Goal: Task Accomplishment & Management: Manage account settings

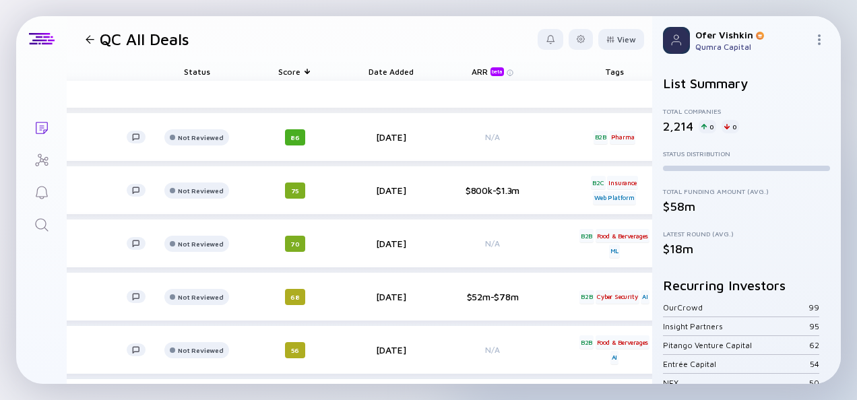
scroll to position [0, 192]
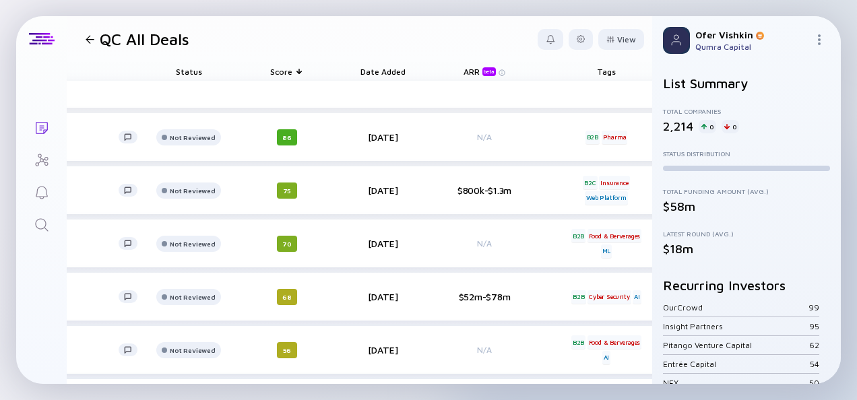
click at [291, 73] on div "Score" at bounding box center [286, 71] width 75 height 19
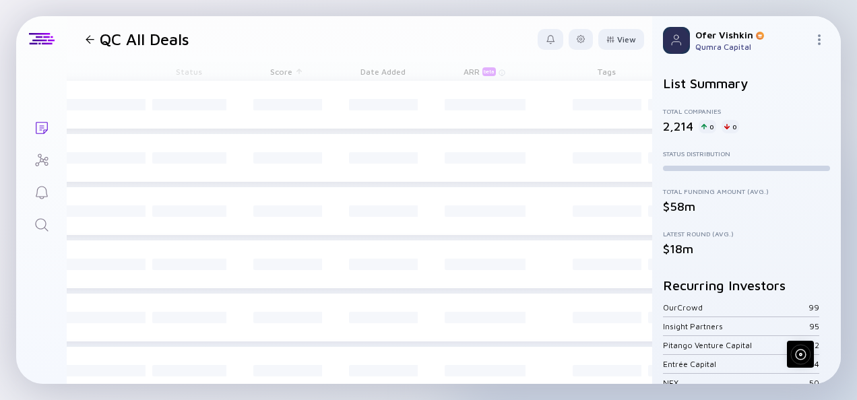
click at [291, 73] on div "Score" at bounding box center [286, 71] width 75 height 19
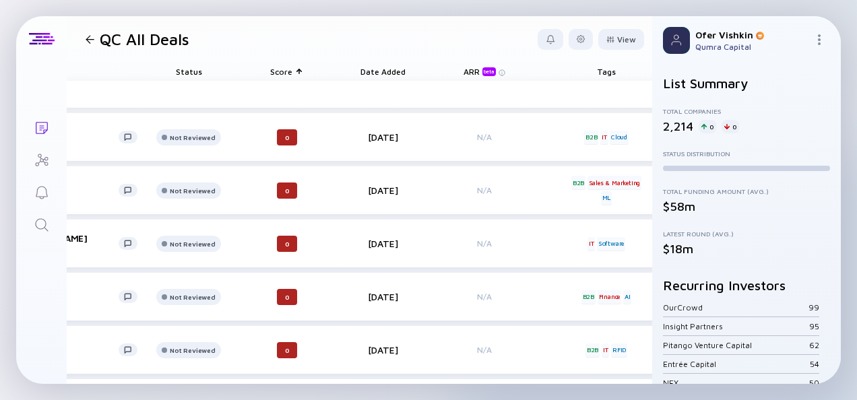
click at [290, 68] on div "Score" at bounding box center [286, 71] width 75 height 19
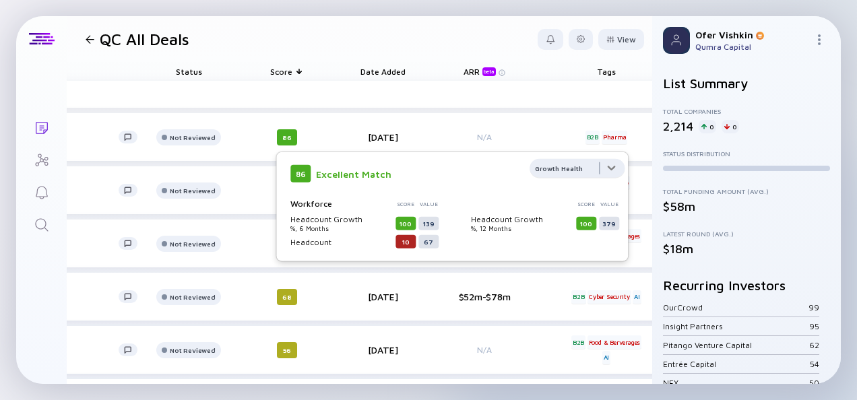
click at [613, 168] on div at bounding box center [576, 172] width 95 height 27
click at [578, 230] on div "Edit Scores" at bounding box center [576, 226] width 93 height 27
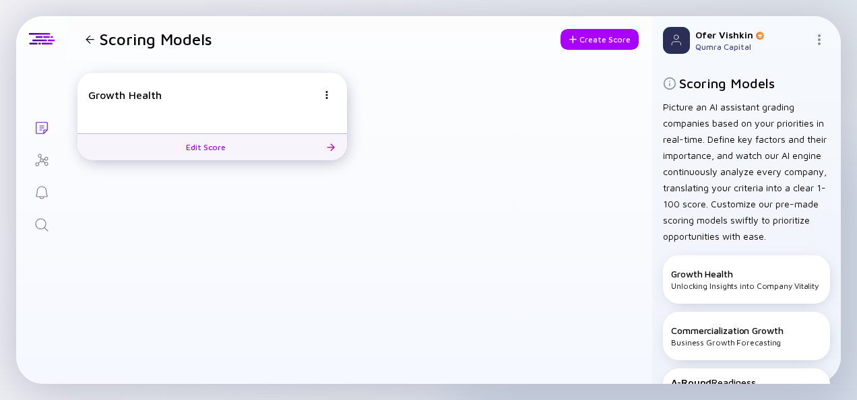
click at [255, 147] on button "Edit Score" at bounding box center [211, 146] width 269 height 27
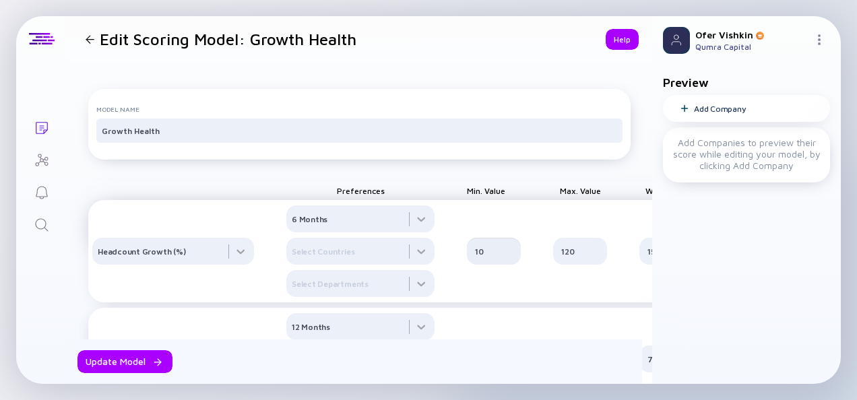
click at [491, 258] on input "10" at bounding box center [494, 250] width 38 height 13
type input "30"
click at [581, 258] on input "120" at bounding box center [580, 250] width 38 height 13
type input "200"
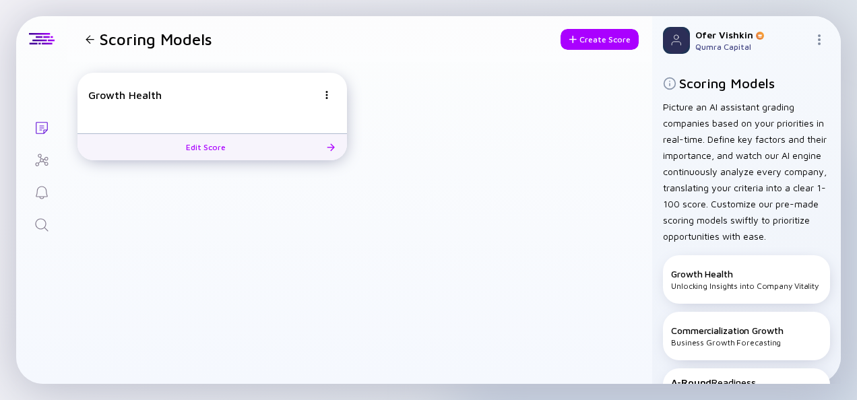
click at [220, 154] on div "Edit Score" at bounding box center [212, 147] width 69 height 21
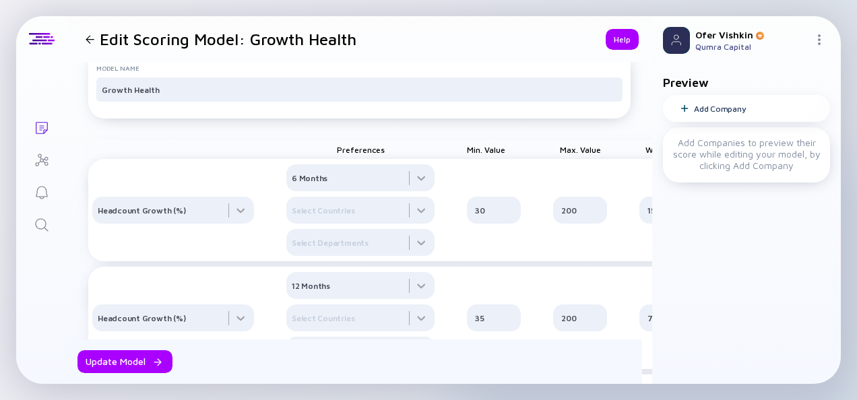
scroll to position [57, 0]
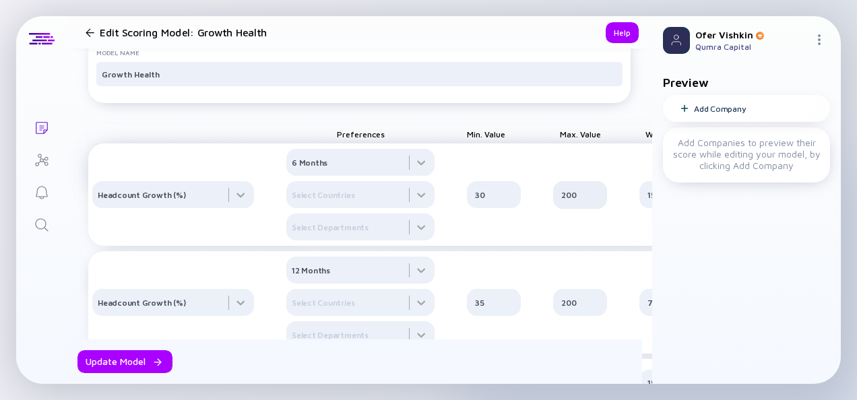
drag, startPoint x: 647, startPoint y: 144, endPoint x: 589, endPoint y: 219, distance: 94.6
click at [589, 208] on div "200" at bounding box center [580, 194] width 54 height 27
click at [585, 201] on input "200" at bounding box center [580, 194] width 38 height 13
type input "350"
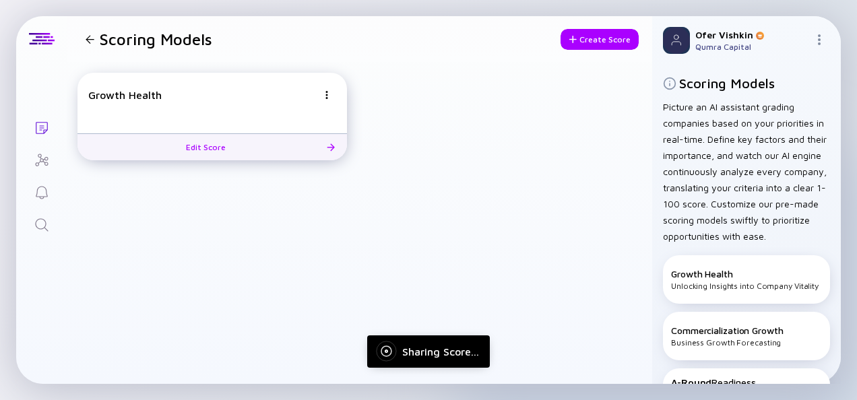
click at [246, 147] on button "Edit Score" at bounding box center [211, 146] width 269 height 27
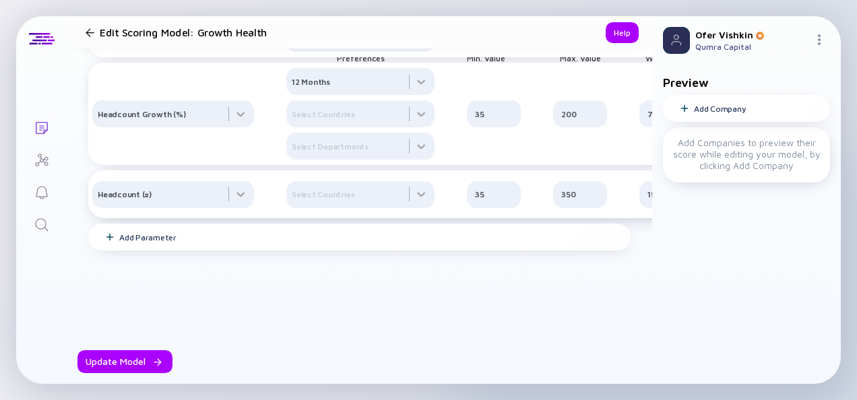
scroll to position [254, 0]
click at [126, 351] on div "Update Model" at bounding box center [124, 361] width 95 height 23
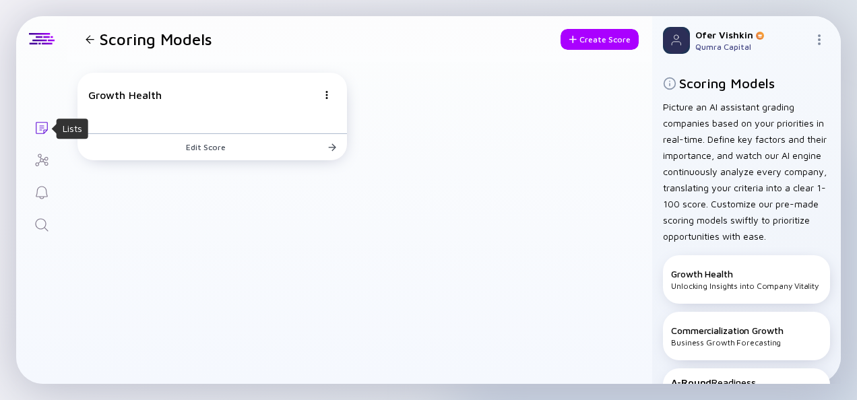
click at [44, 125] on icon "Lists" at bounding box center [42, 128] width 16 height 16
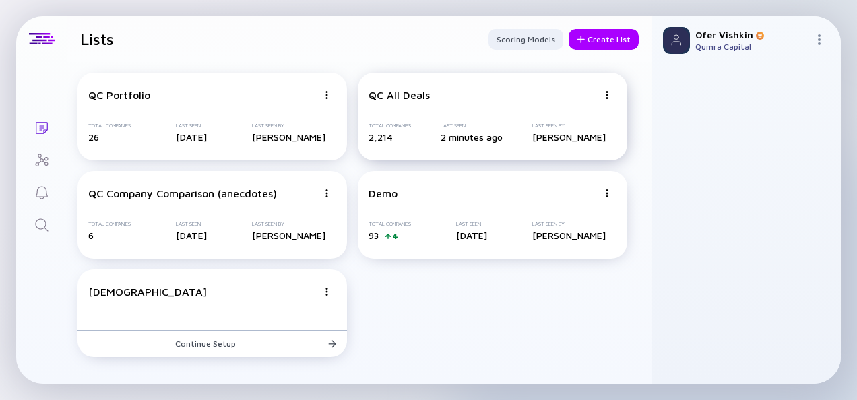
click at [488, 128] on div "Last Seen" at bounding box center [471, 126] width 62 height 6
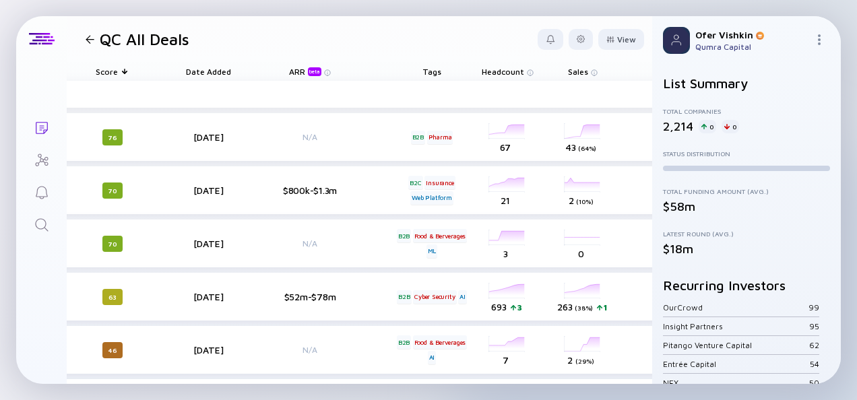
scroll to position [0, 381]
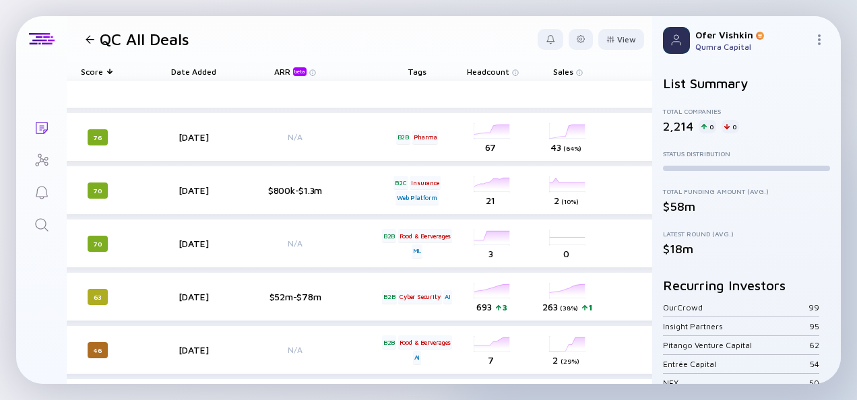
click at [412, 73] on div "Tags" at bounding box center [416, 71] width 75 height 19
click at [424, 139] on div "Pharma" at bounding box center [425, 137] width 26 height 13
click at [423, 135] on div "Pharma" at bounding box center [425, 137] width 26 height 13
click at [422, 135] on div "Pharma" at bounding box center [425, 137] width 26 height 13
click at [578, 35] on div at bounding box center [580, 39] width 24 height 21
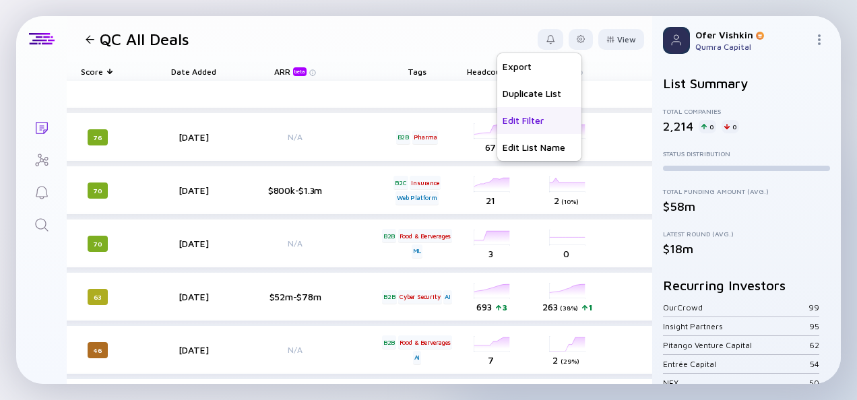
click at [518, 122] on div "Edit Filter" at bounding box center [539, 120] width 84 height 27
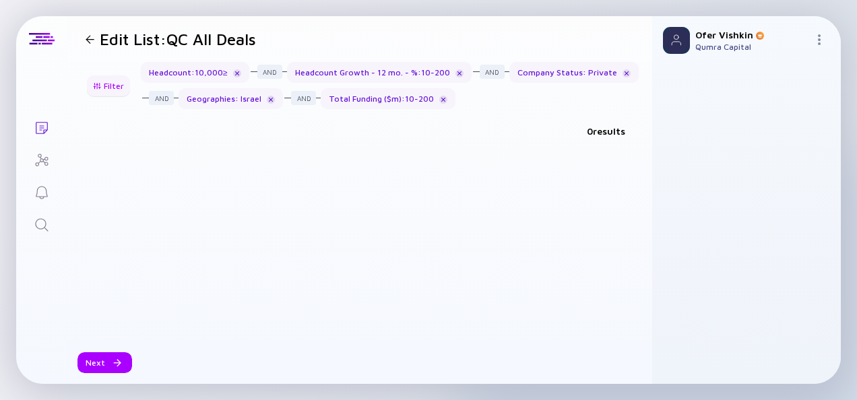
click at [110, 89] on div "Filter" at bounding box center [108, 85] width 47 height 21
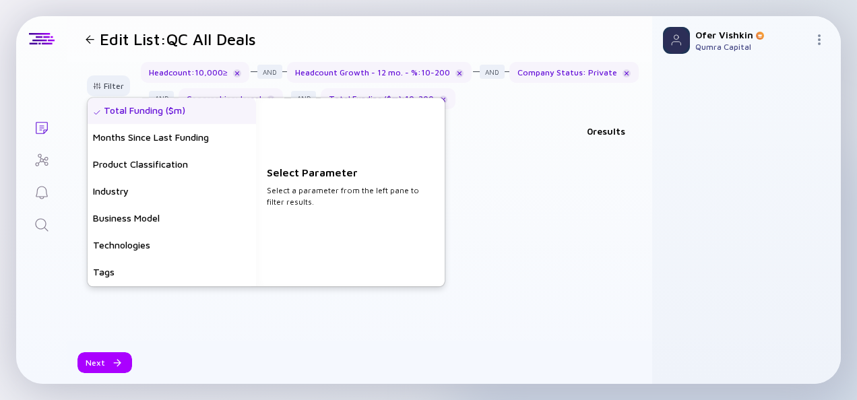
scroll to position [300, 0]
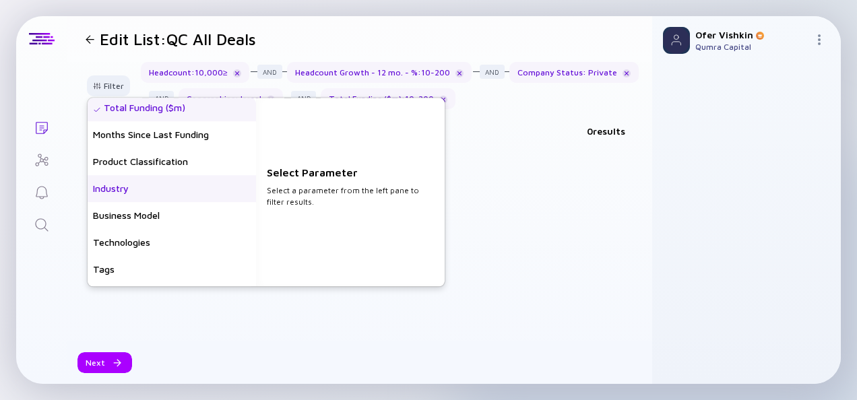
click at [132, 194] on div "Industry" at bounding box center [172, 188] width 168 height 27
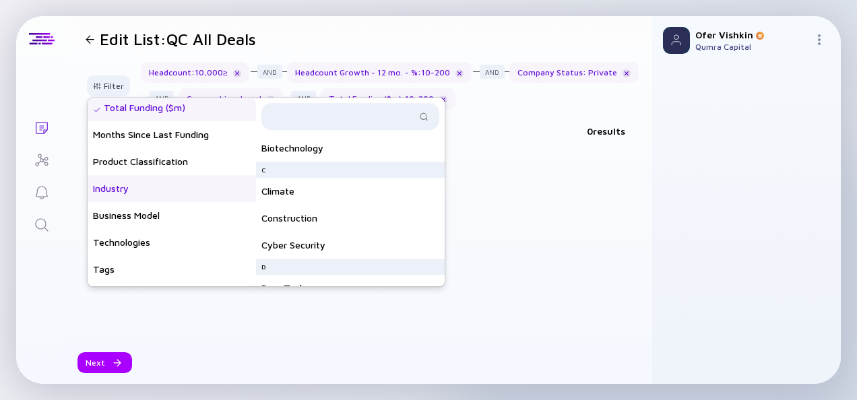
scroll to position [0, 0]
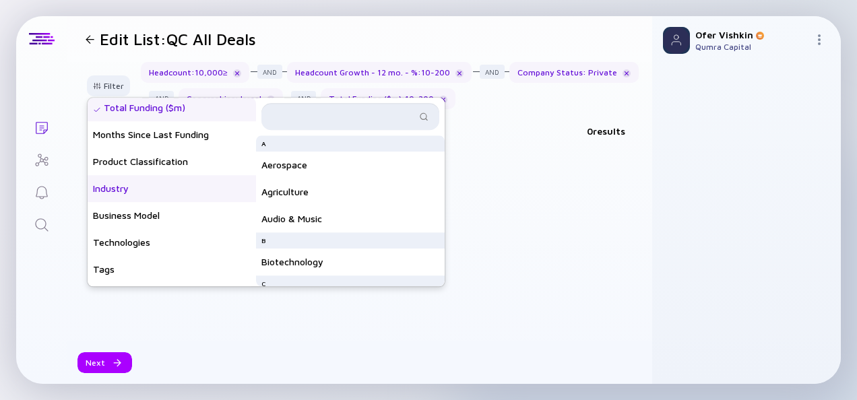
click at [396, 117] on input "text" at bounding box center [342, 116] width 146 height 13
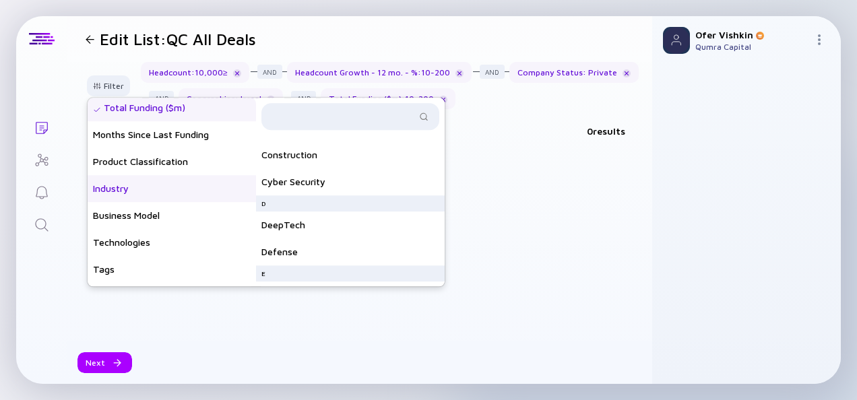
scroll to position [180, 0]
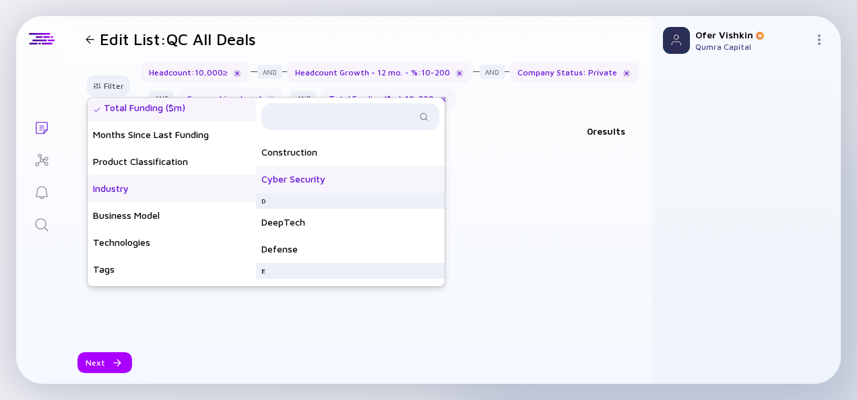
click at [329, 178] on div "Cyber Security" at bounding box center [350, 179] width 189 height 27
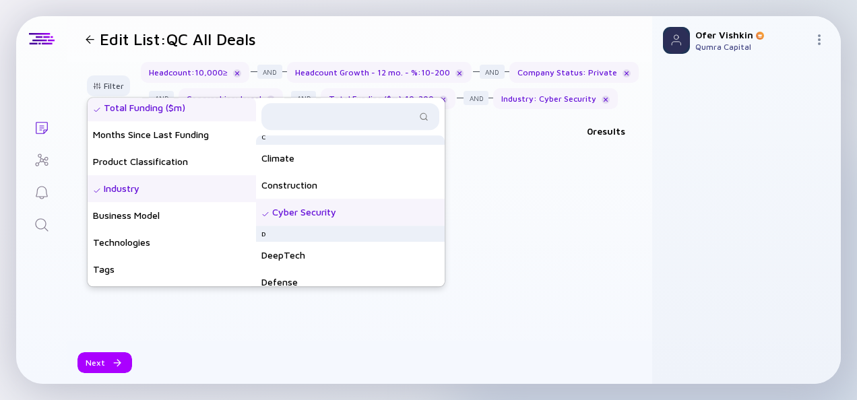
scroll to position [144, 0]
click at [482, 199] on div at bounding box center [359, 244] width 558 height 194
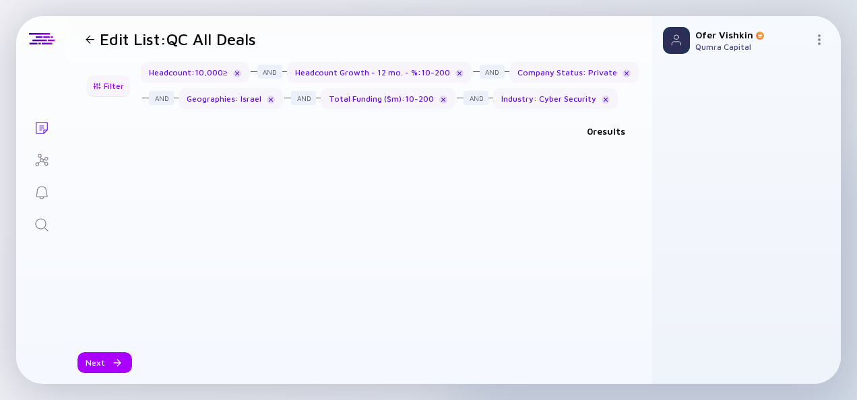
click at [106, 78] on div "Filter" at bounding box center [108, 85] width 47 height 21
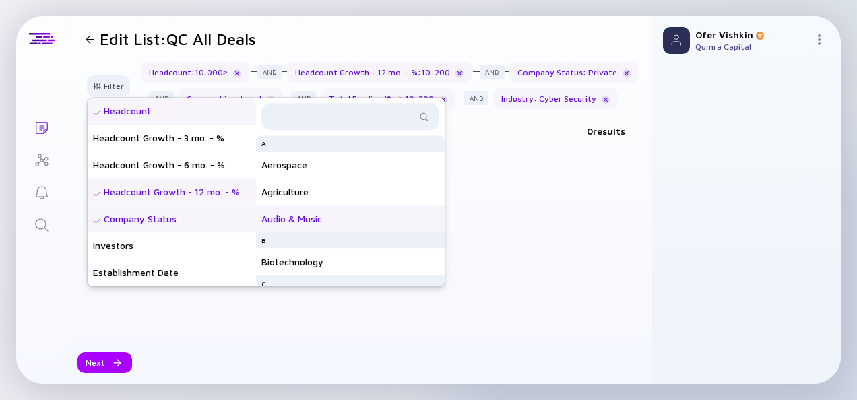
click at [302, 219] on div "Audio & Music" at bounding box center [350, 218] width 189 height 27
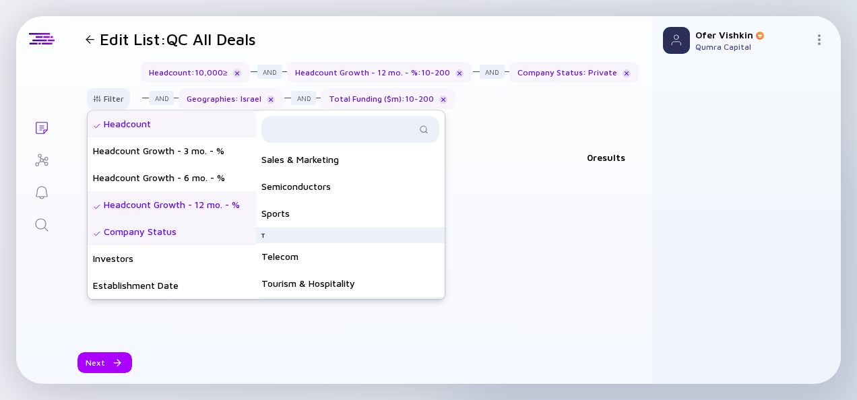
scroll to position [1125, 0]
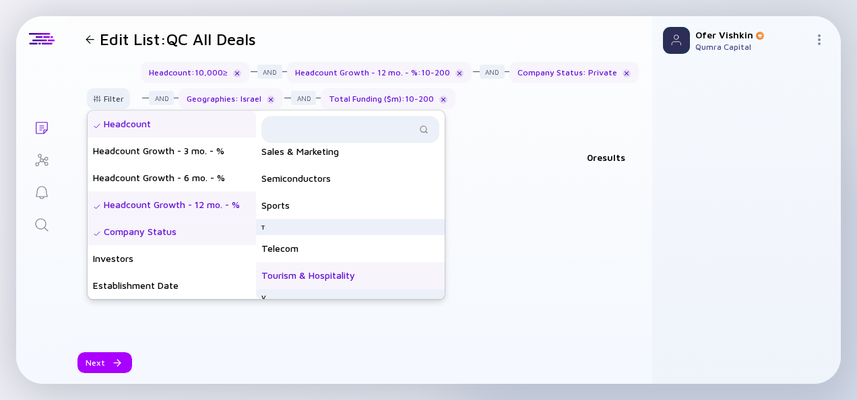
click at [326, 268] on div "Tourism & Hospitality" at bounding box center [350, 275] width 189 height 27
click at [323, 205] on div "Sports" at bounding box center [350, 205] width 189 height 27
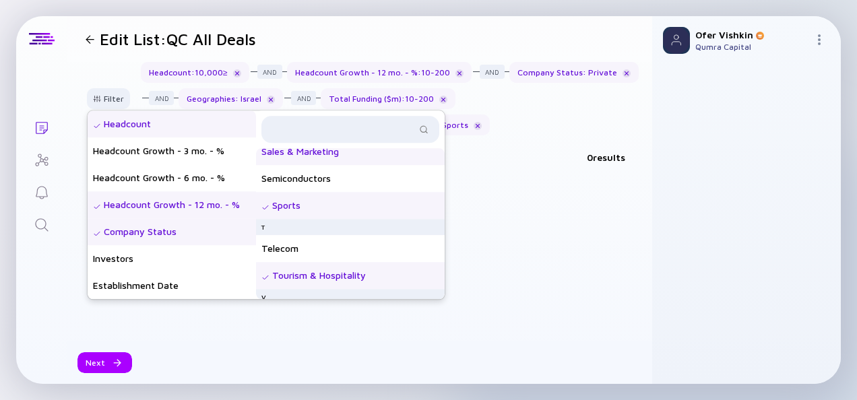
click at [335, 160] on div "Sales & Marketing" at bounding box center [350, 151] width 189 height 27
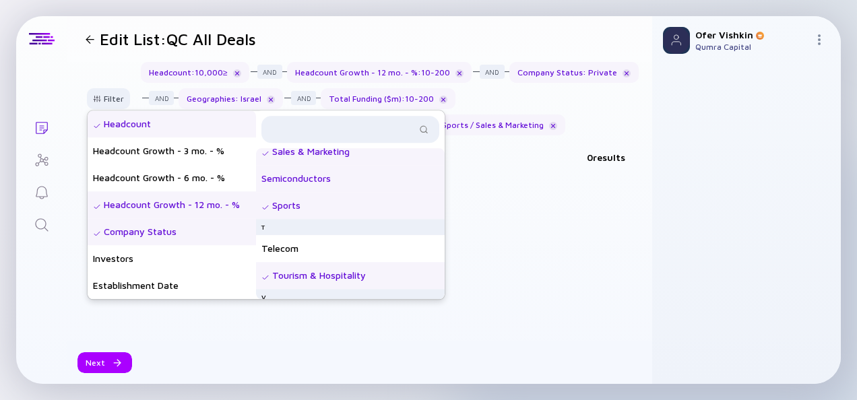
click at [331, 187] on div "Semiconductors" at bounding box center [350, 178] width 189 height 27
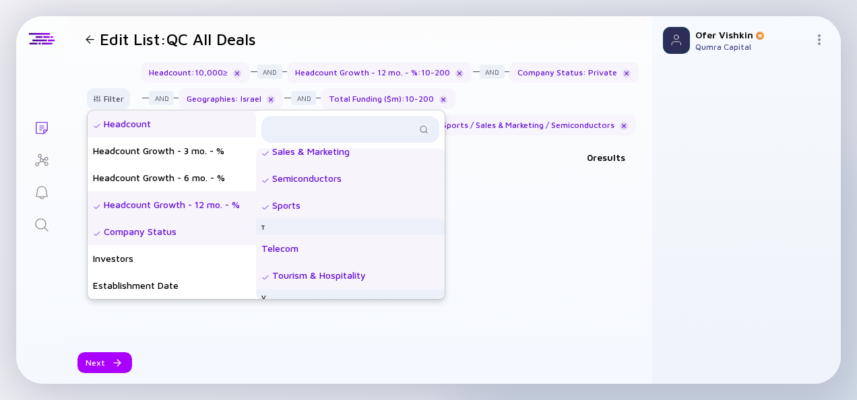
click at [320, 249] on div "Telecom" at bounding box center [350, 248] width 189 height 27
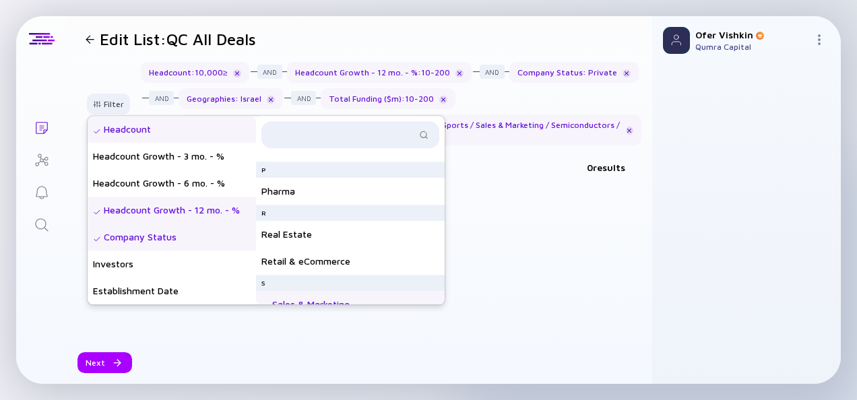
scroll to position [966, 0]
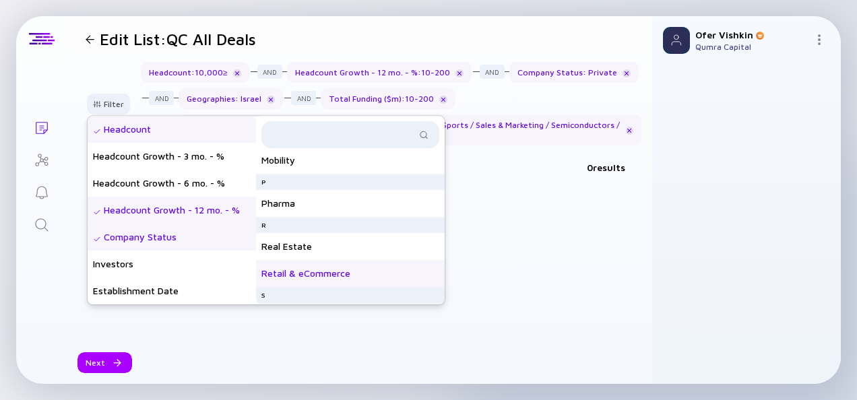
click at [332, 272] on div "Retail & eCommerce" at bounding box center [350, 273] width 189 height 27
click at [325, 250] on div "Real Estate" at bounding box center [350, 246] width 189 height 27
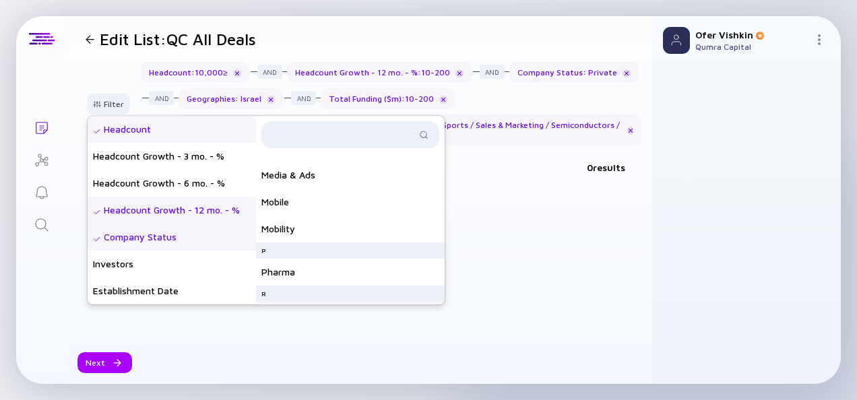
scroll to position [882, 0]
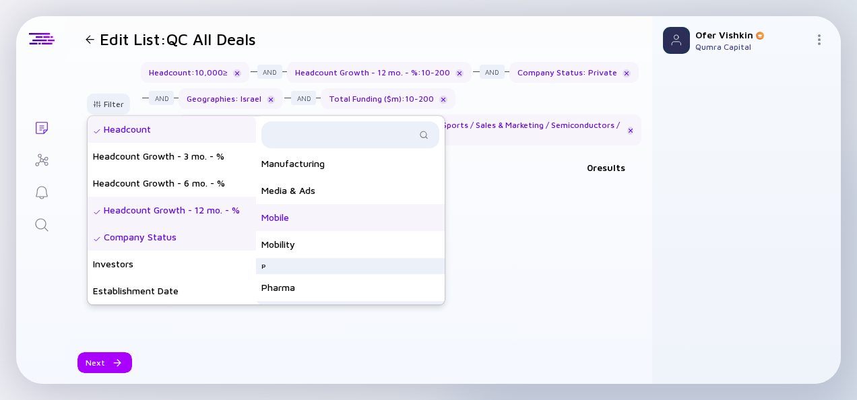
click at [327, 218] on div "Mobile" at bounding box center [350, 217] width 189 height 27
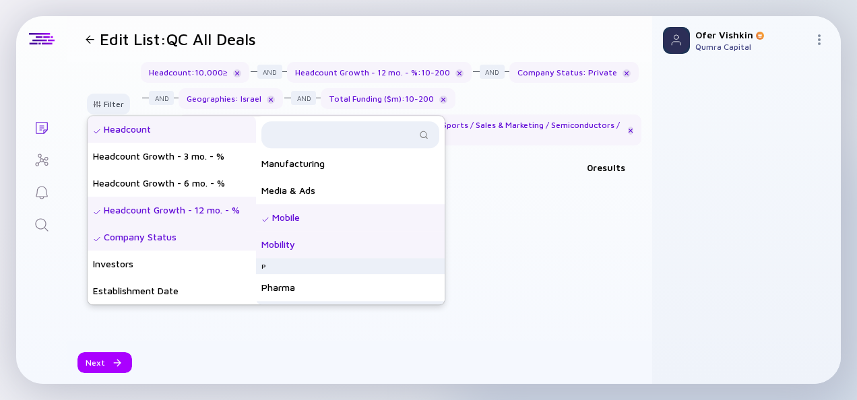
click at [335, 242] on div "Mobility" at bounding box center [350, 244] width 189 height 27
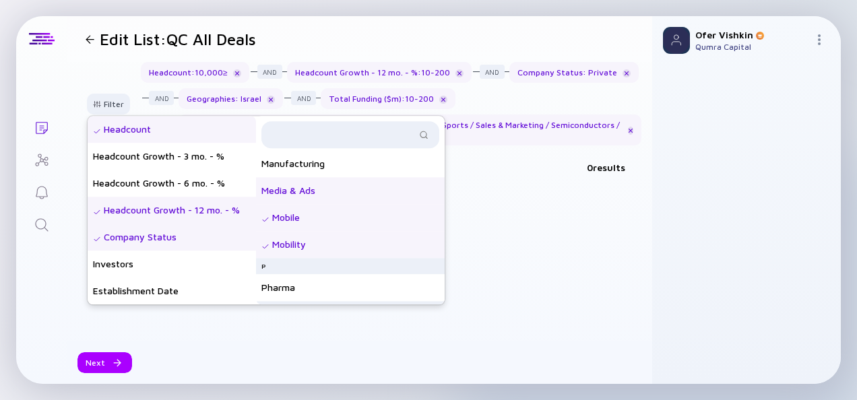
click at [358, 190] on div "Media & Ads" at bounding box center [350, 190] width 189 height 27
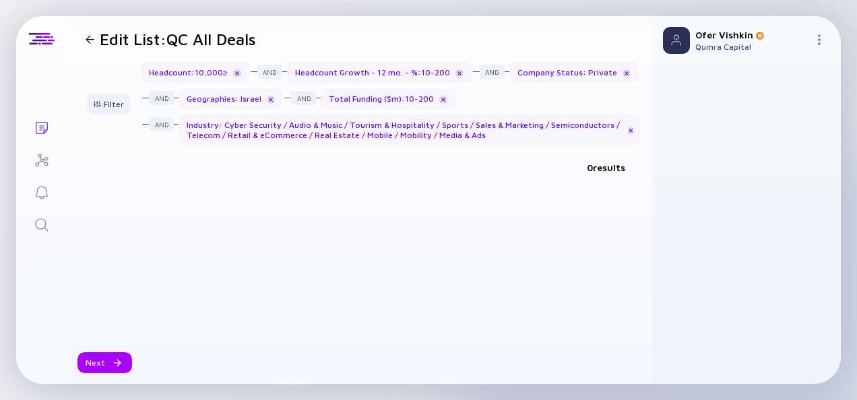
click at [528, 193] on div at bounding box center [359, 205] width 558 height 43
click at [110, 108] on div "Filter" at bounding box center [108, 104] width 47 height 21
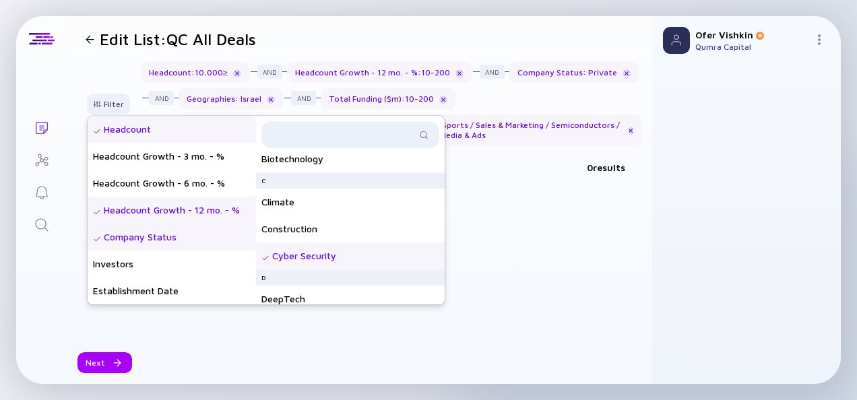
scroll to position [129, 0]
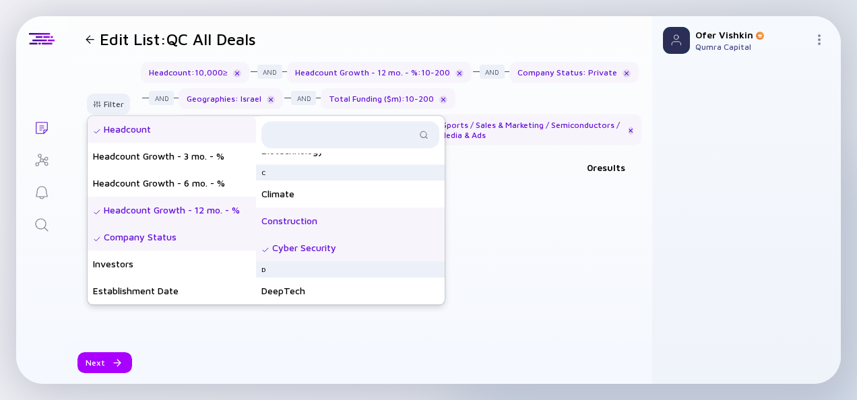
click at [325, 223] on div "Construction" at bounding box center [350, 220] width 189 height 27
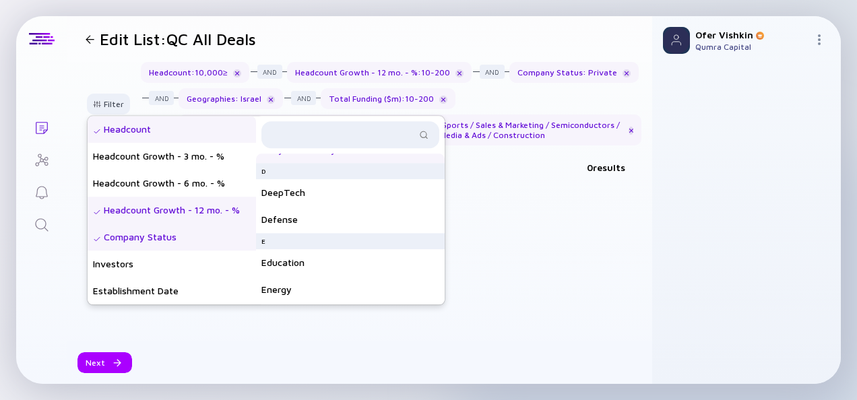
scroll to position [233, 0]
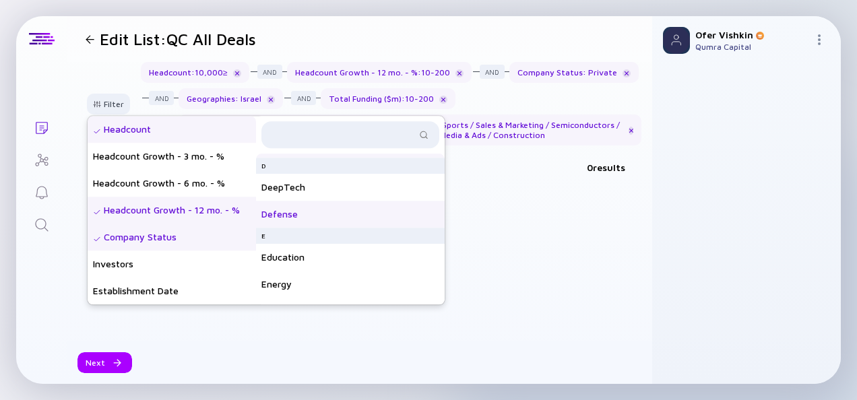
click at [327, 216] on div "Defense" at bounding box center [350, 214] width 189 height 27
click at [327, 183] on div "DeepTech" at bounding box center [350, 187] width 189 height 27
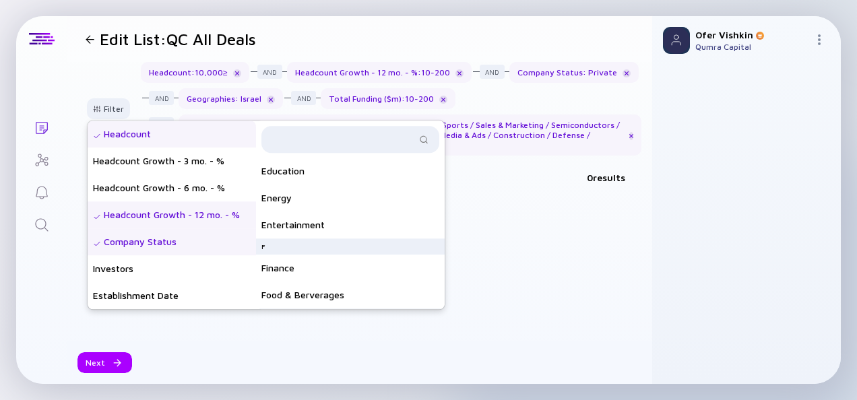
scroll to position [327, 0]
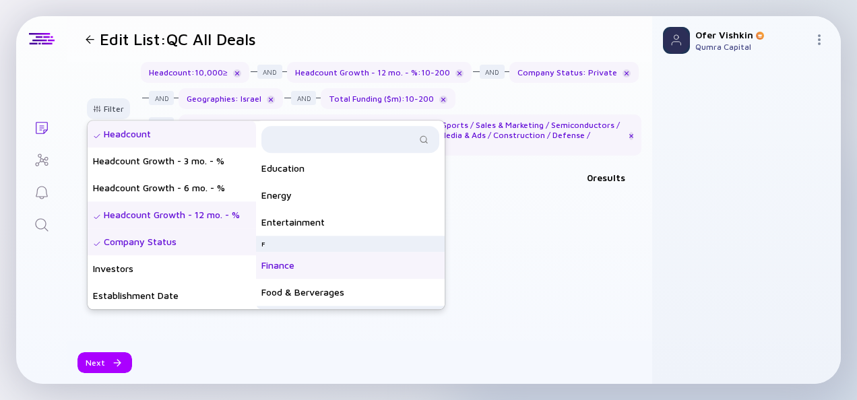
click at [347, 258] on div "Finance" at bounding box center [350, 265] width 189 height 27
click at [335, 174] on div "Education" at bounding box center [350, 168] width 189 height 27
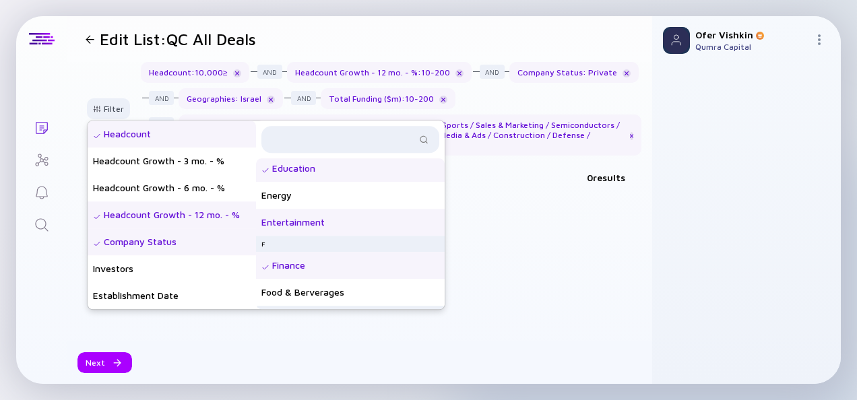
click at [327, 222] on div "Entertainment" at bounding box center [350, 222] width 189 height 27
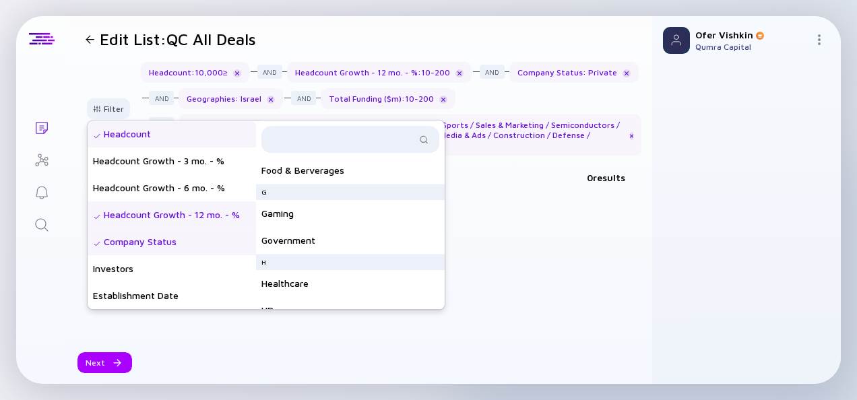
scroll to position [428, 0]
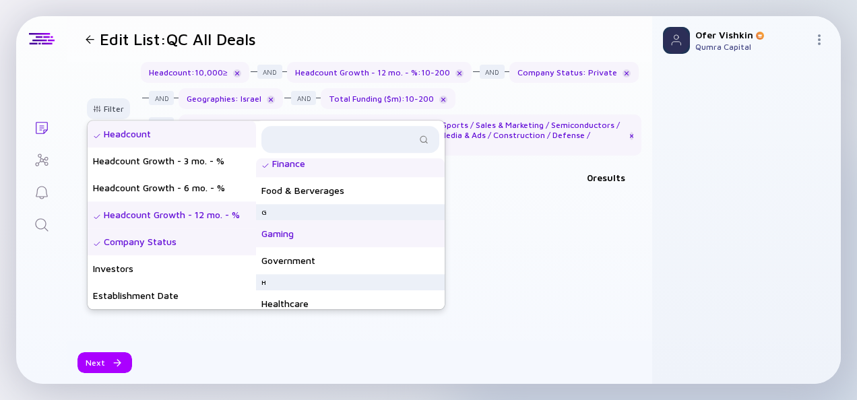
click at [352, 234] on div "Gaming" at bounding box center [350, 233] width 189 height 27
click at [342, 196] on div "Food & Berverages" at bounding box center [350, 190] width 189 height 27
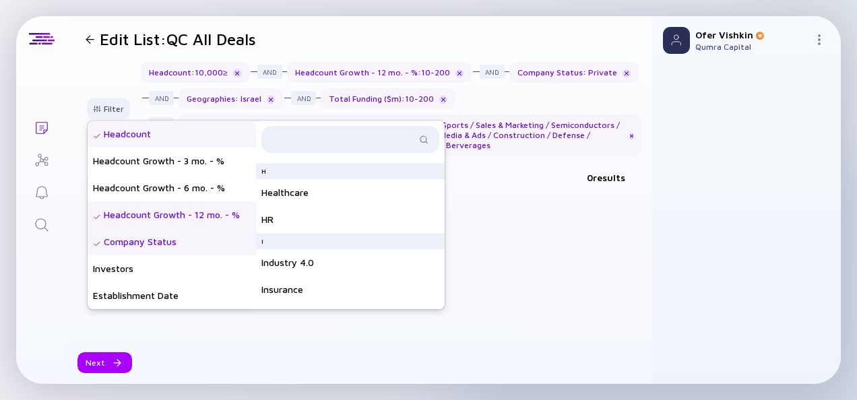
scroll to position [494, 0]
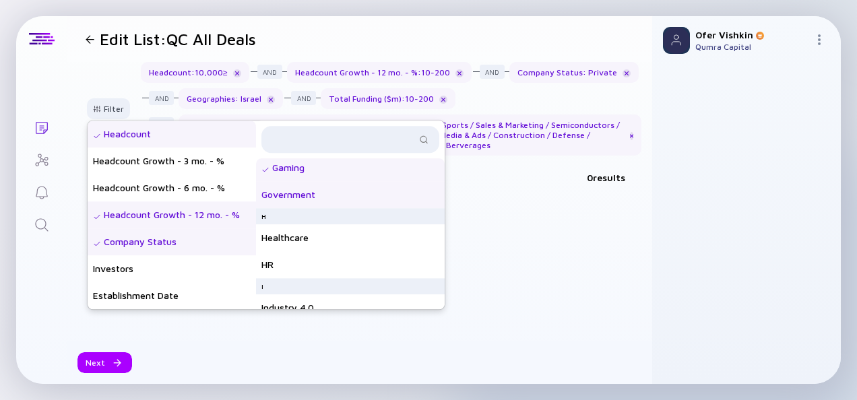
click at [358, 193] on div "Government" at bounding box center [350, 194] width 189 height 27
click at [342, 238] on div "Healthcare" at bounding box center [350, 237] width 189 height 27
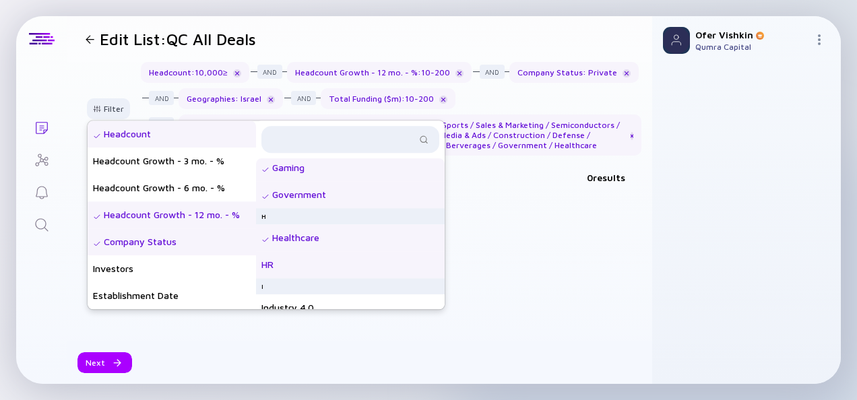
click at [340, 264] on div "HR" at bounding box center [350, 264] width 189 height 27
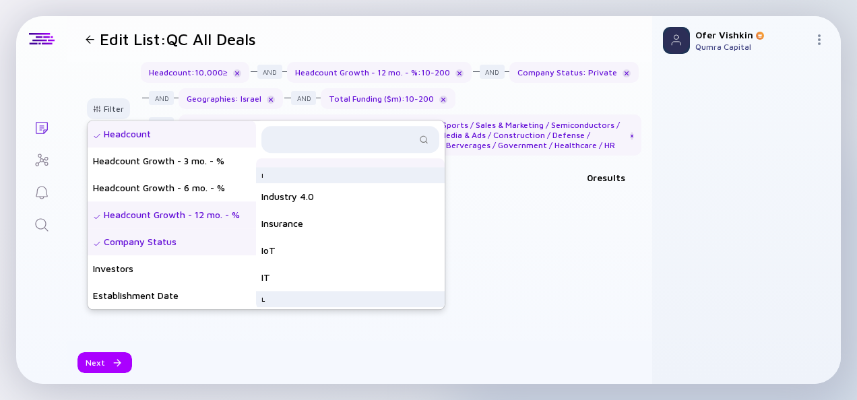
scroll to position [598, 0]
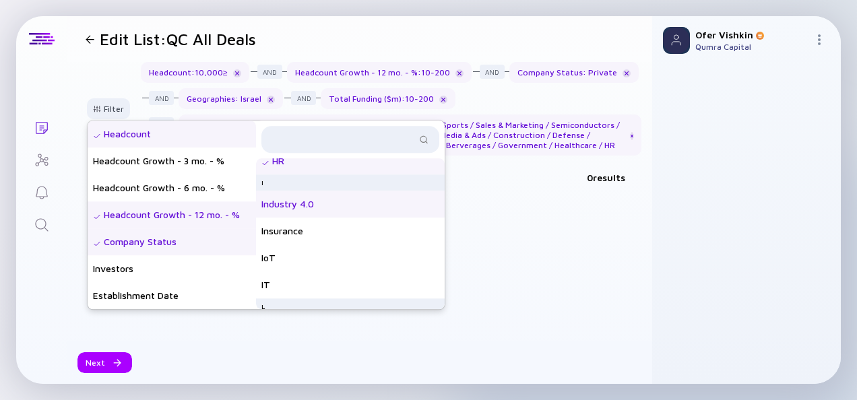
click at [349, 203] on div "Industry 4.0" at bounding box center [350, 204] width 189 height 27
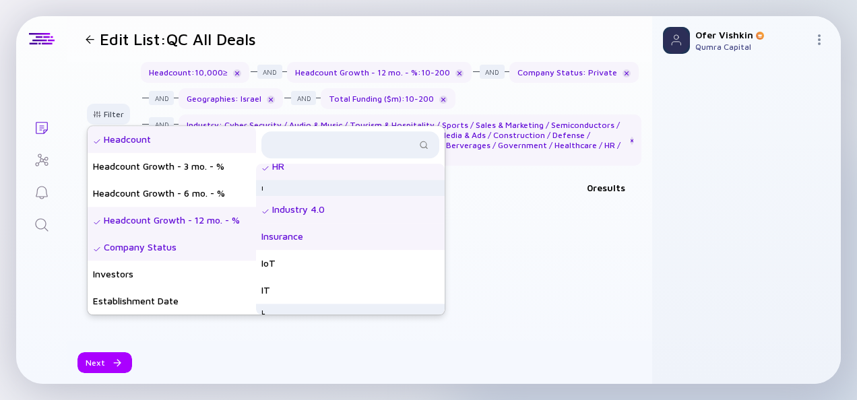
click at [339, 234] on div "Insurance" at bounding box center [350, 236] width 189 height 27
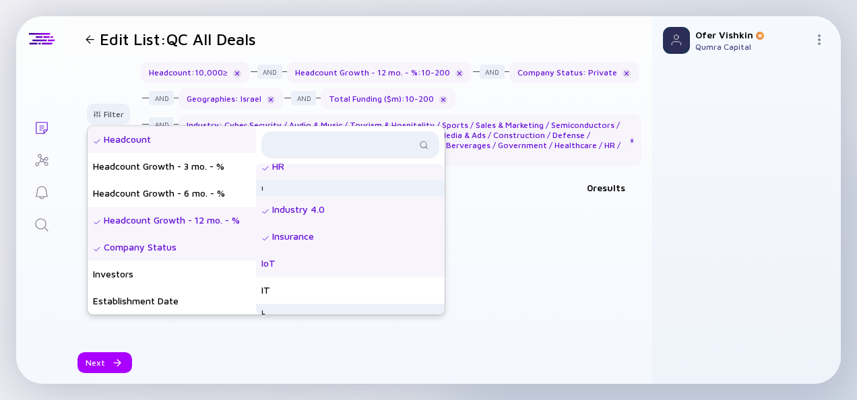
click at [334, 265] on div "IoT" at bounding box center [350, 263] width 189 height 27
click at [331, 286] on div "IT" at bounding box center [350, 290] width 189 height 27
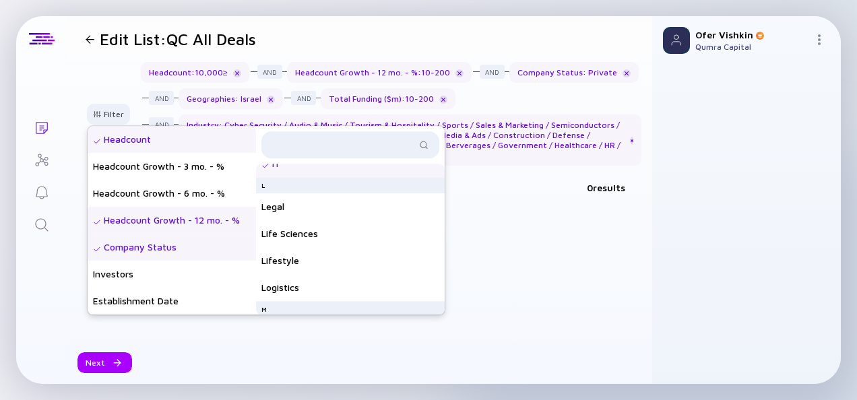
scroll to position [735, 0]
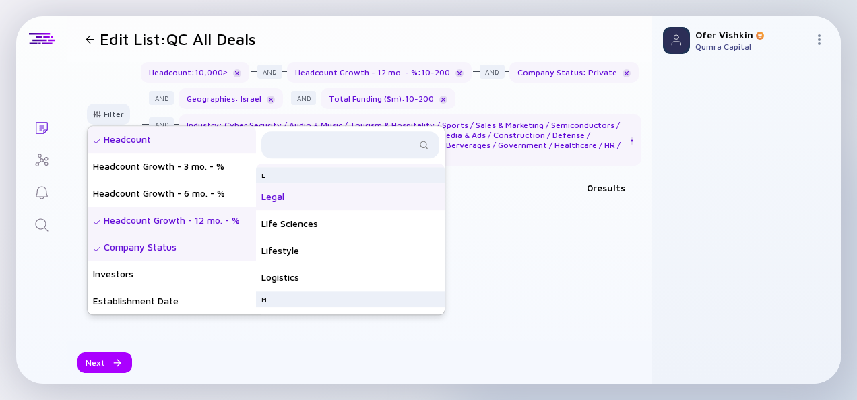
click at [335, 197] on div "Legal" at bounding box center [350, 196] width 189 height 27
click at [339, 220] on div "Life Sciences" at bounding box center [350, 223] width 189 height 27
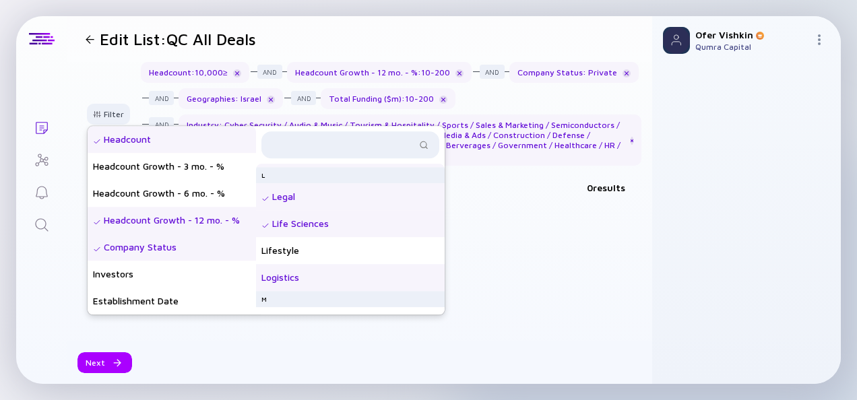
click at [342, 274] on div "Logistics" at bounding box center [350, 277] width 189 height 27
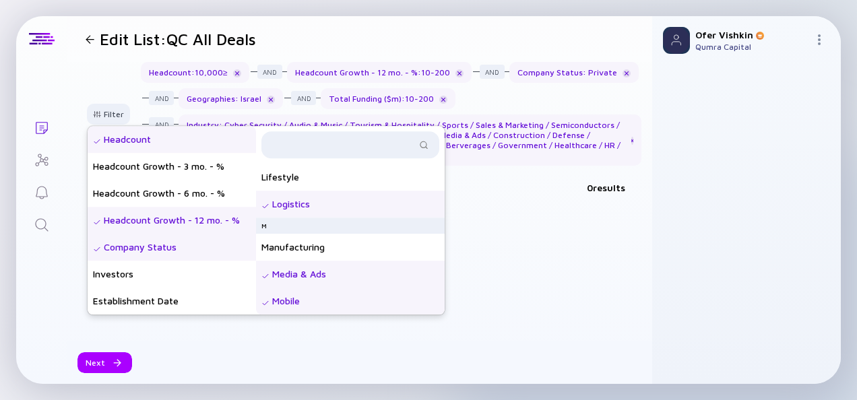
scroll to position [814, 0]
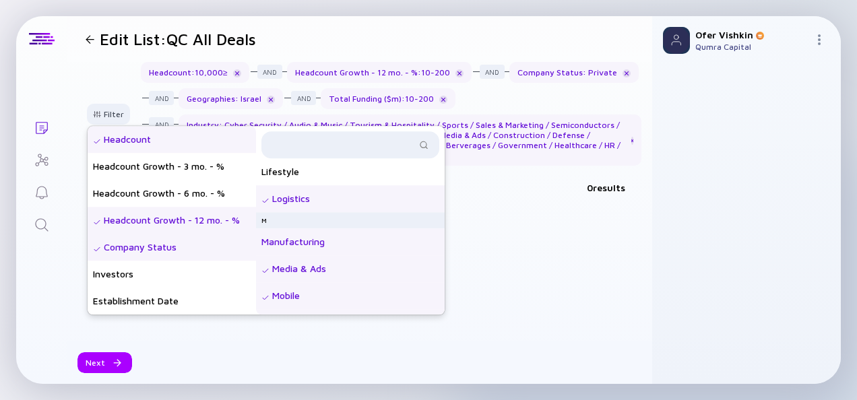
click at [339, 242] on div "Manufacturing" at bounding box center [350, 241] width 189 height 27
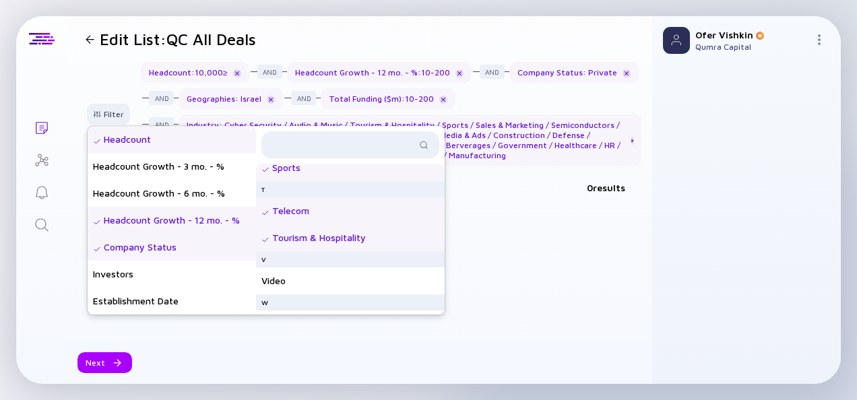
scroll to position [1202, 0]
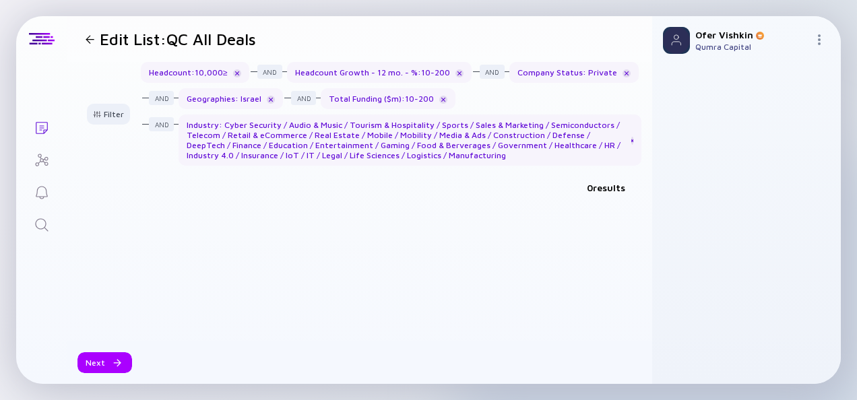
click at [492, 250] on div at bounding box center [359, 272] width 558 height 137
click at [100, 364] on div "Next" at bounding box center [104, 362] width 55 height 21
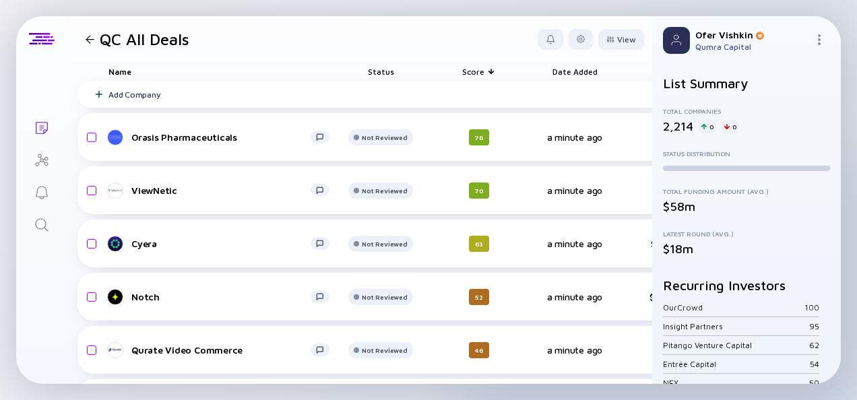
click at [486, 72] on div "Score" at bounding box center [478, 71] width 75 height 19
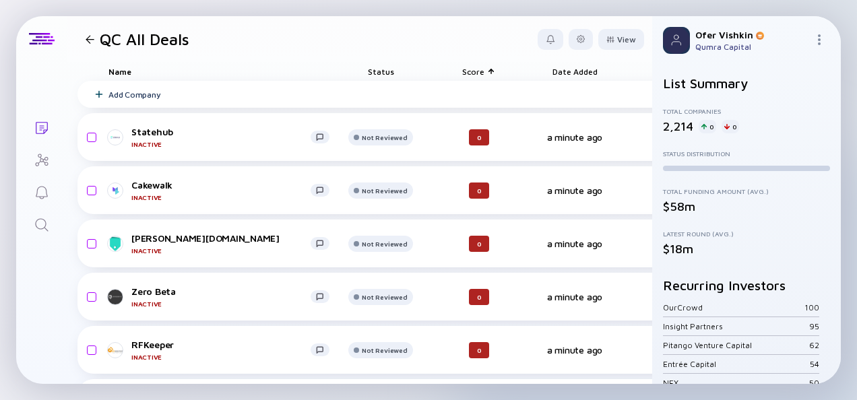
click at [495, 71] on div at bounding box center [495, 71] width 1 height 0
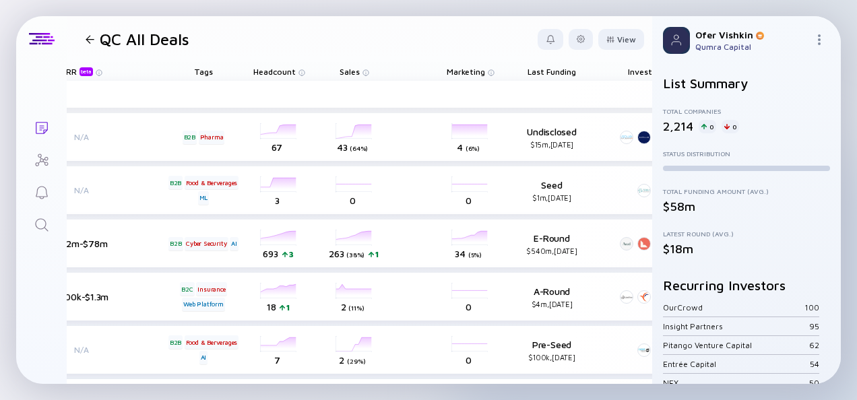
scroll to position [0, 692]
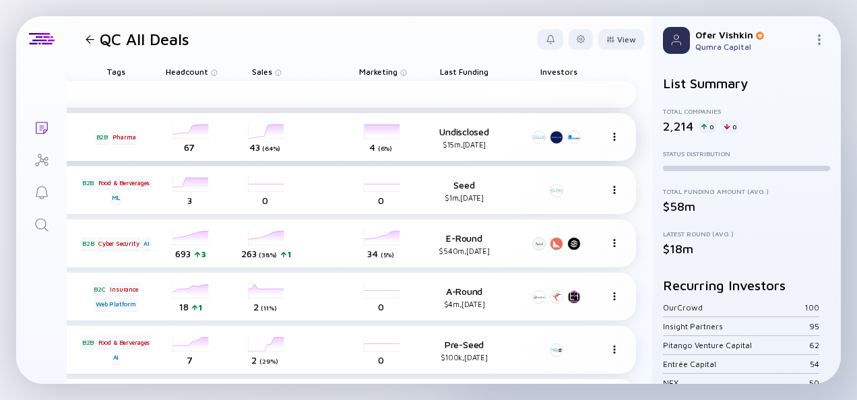
click at [610, 134] on img at bounding box center [614, 137] width 8 height 8
click at [577, 38] on div at bounding box center [581, 39] width 8 height 8
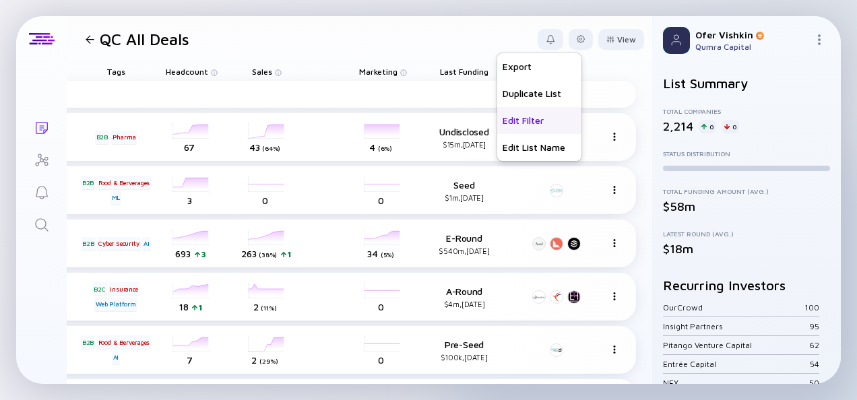
click at [516, 126] on div "Edit Filter" at bounding box center [539, 120] width 84 height 27
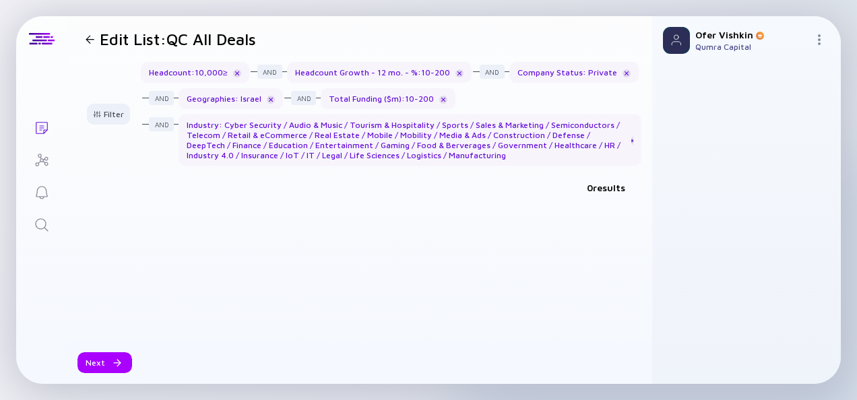
click at [543, 76] on div "Company Status : Private" at bounding box center [573, 72] width 129 height 21
click at [112, 113] on div "Filter" at bounding box center [108, 114] width 47 height 21
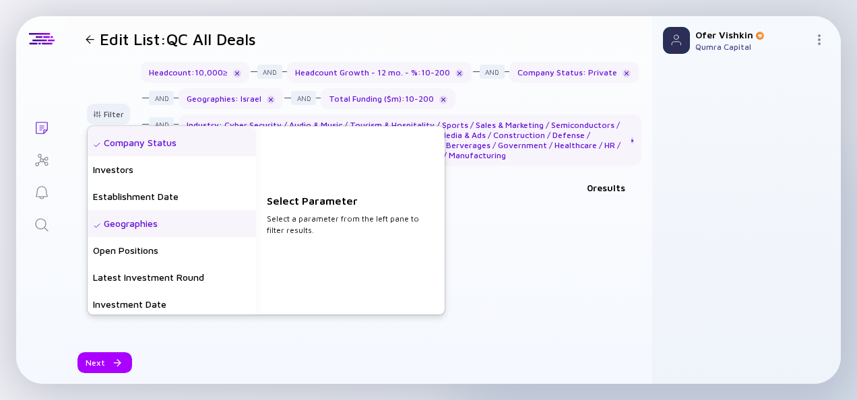
scroll to position [103, 0]
click at [156, 197] on div "Establishment Date" at bounding box center [172, 198] width 168 height 27
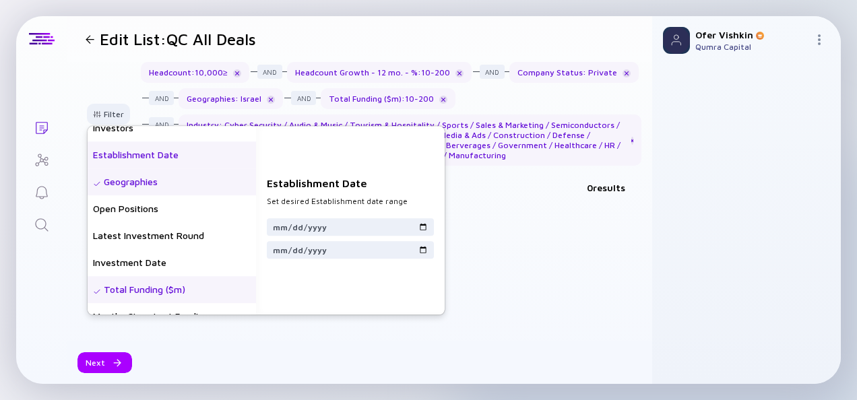
scroll to position [148, 0]
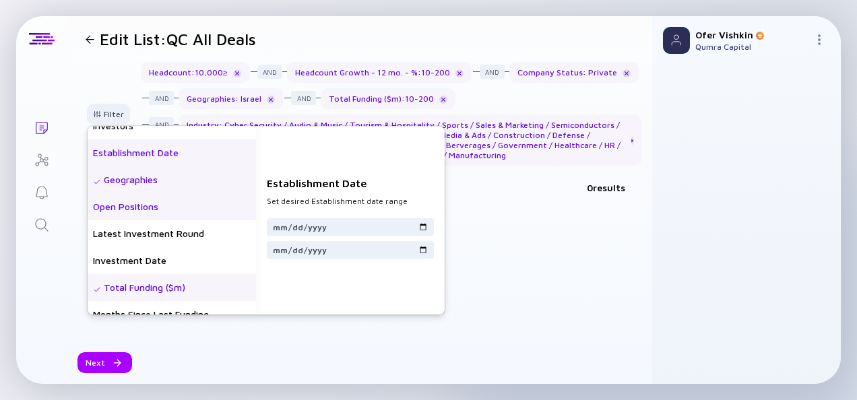
click at [153, 207] on div "Open Positions" at bounding box center [172, 206] width 168 height 27
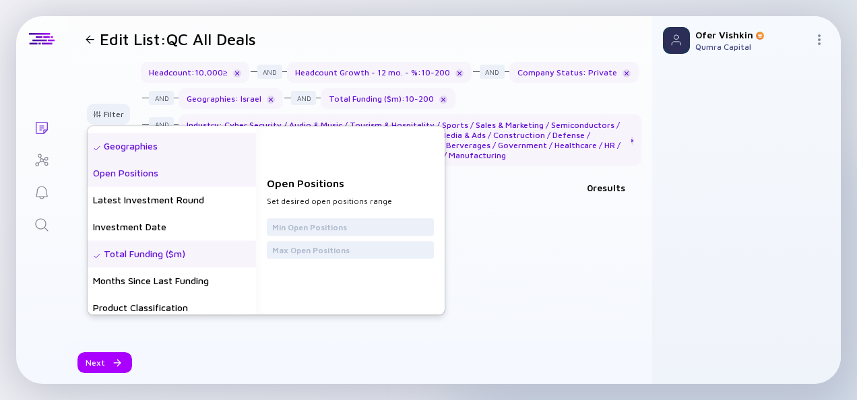
scroll to position [183, 0]
click at [159, 195] on div "Latest Investment Round" at bounding box center [172, 198] width 168 height 27
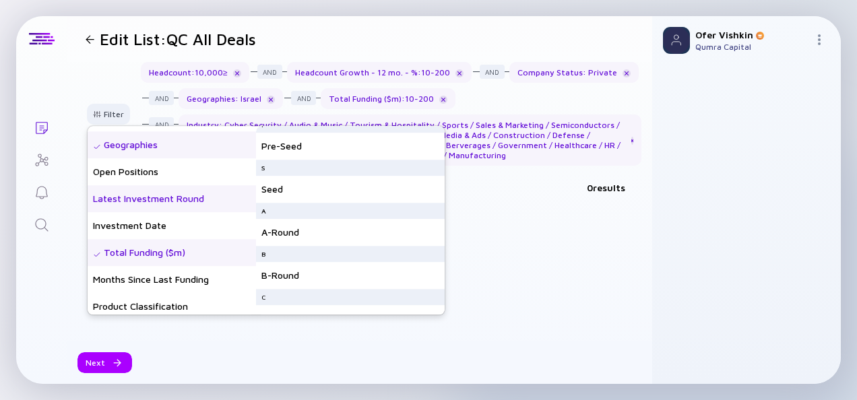
scroll to position [0, 0]
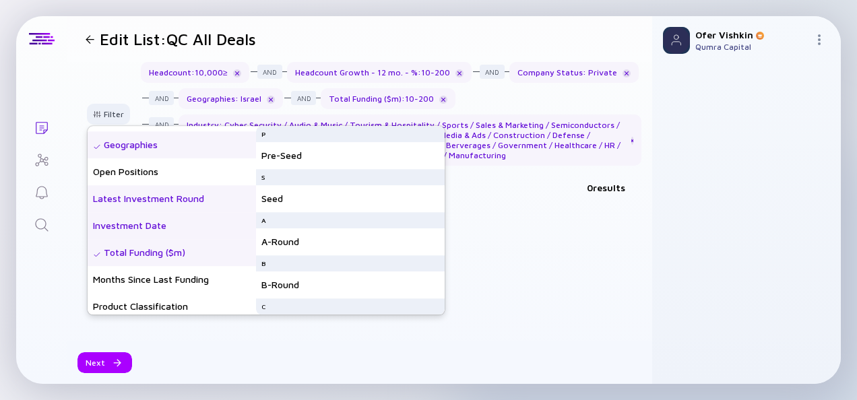
click at [163, 227] on div "Investment Date" at bounding box center [172, 225] width 168 height 27
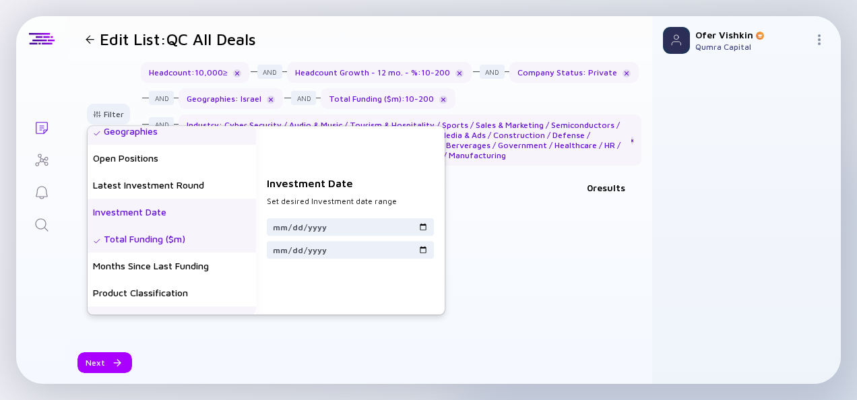
scroll to position [183, 0]
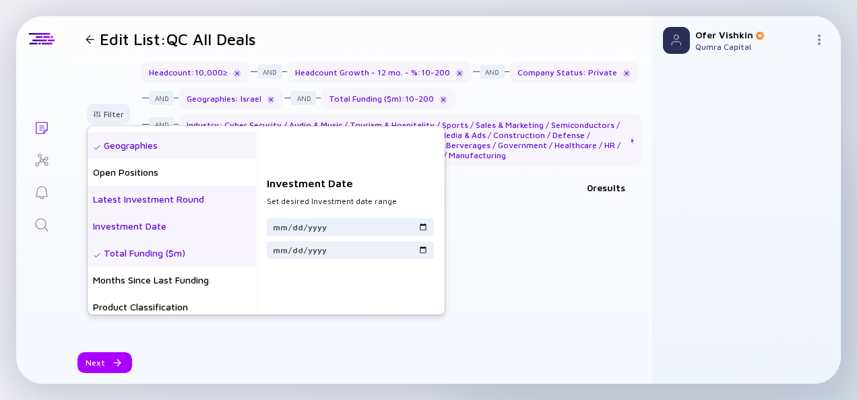
click at [143, 197] on div "Latest Investment Round" at bounding box center [172, 199] width 168 height 27
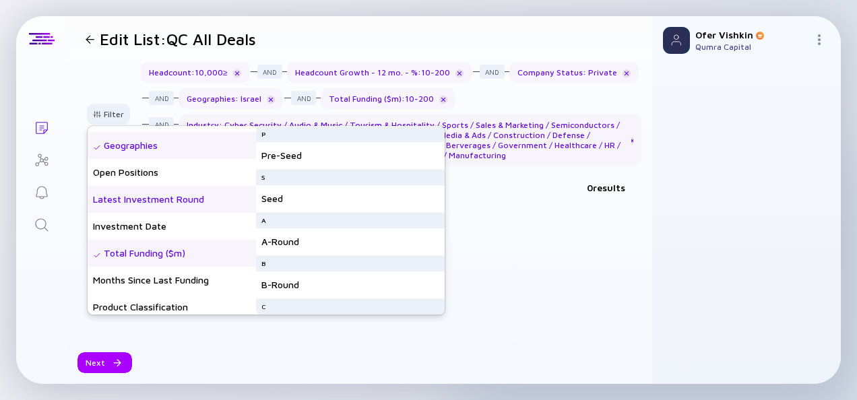
click at [334, 267] on div "B" at bounding box center [350, 263] width 189 height 16
click at [289, 267] on div "B" at bounding box center [350, 263] width 189 height 16
click at [291, 241] on div "A-Round" at bounding box center [350, 241] width 189 height 27
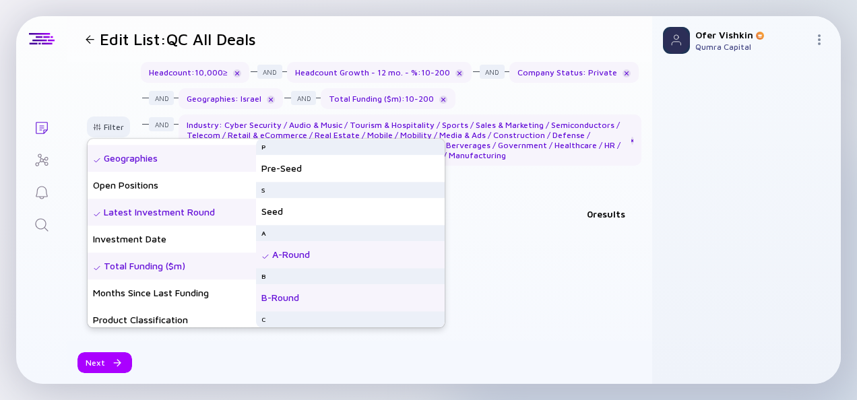
click at [294, 292] on div "B-Round" at bounding box center [350, 297] width 189 height 27
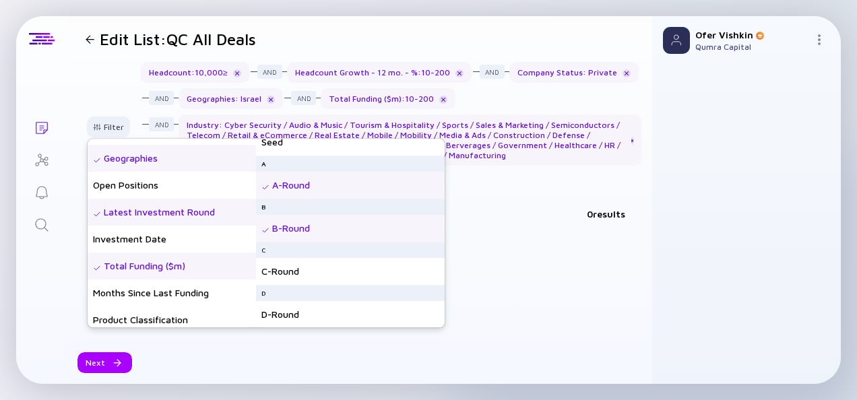
scroll to position [98, 0]
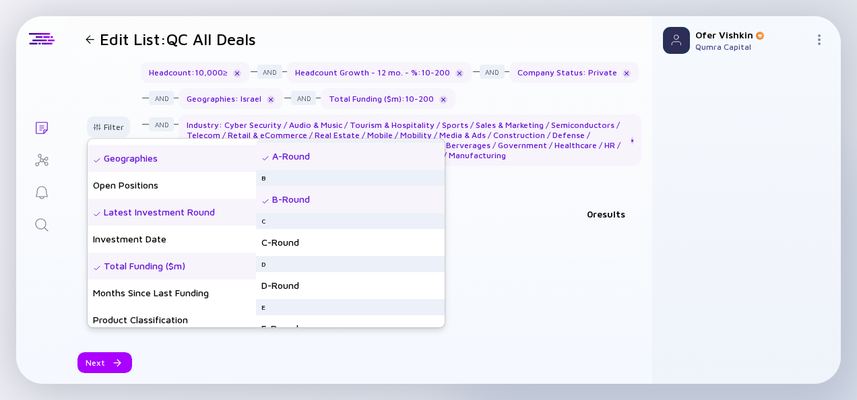
click at [310, 158] on div "A-Round" at bounding box center [350, 156] width 189 height 27
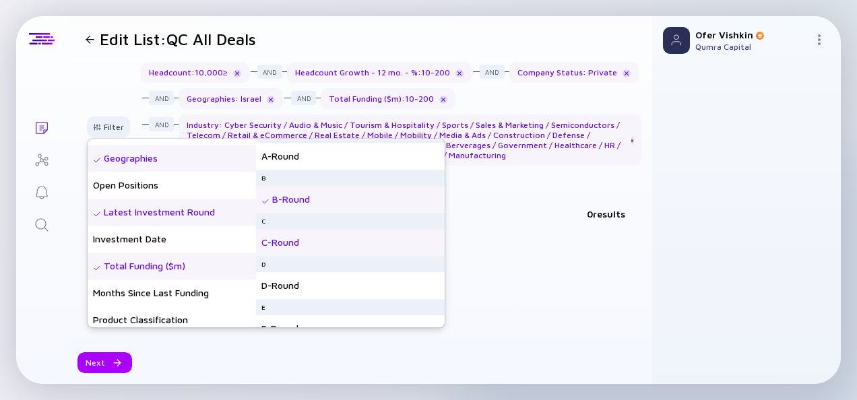
click at [299, 242] on div "C-Round" at bounding box center [350, 242] width 189 height 27
click at [294, 284] on div "D-Round" at bounding box center [350, 285] width 189 height 27
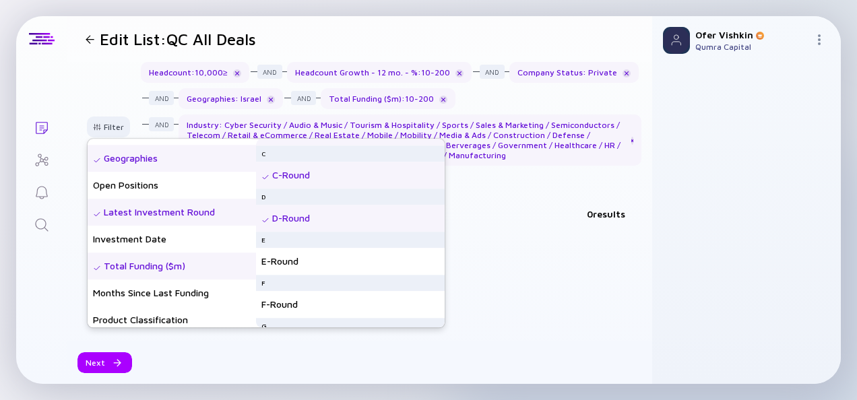
scroll to position [165, 0]
click at [305, 265] on div "E-Round" at bounding box center [350, 262] width 189 height 27
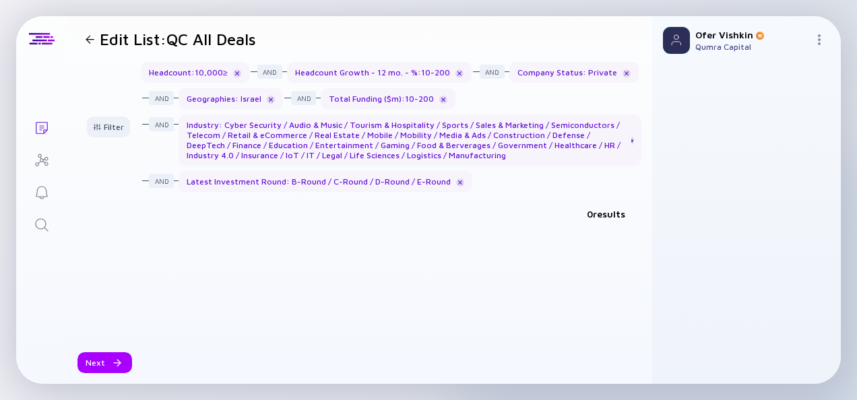
click at [552, 216] on div "0 results" at bounding box center [359, 217] width 585 height 28
drag, startPoint x: 552, startPoint y: 216, endPoint x: 502, endPoint y: 234, distance: 53.5
click at [502, 234] on div at bounding box center [359, 251] width 558 height 43
click at [96, 364] on div "Next" at bounding box center [104, 362] width 55 height 21
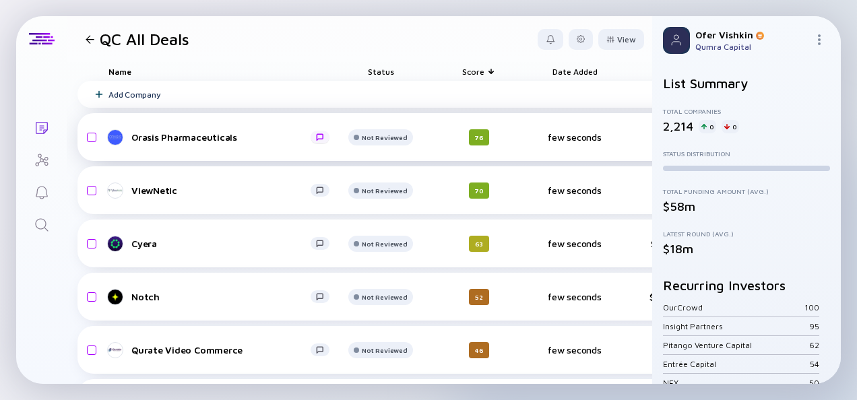
click at [322, 134] on div at bounding box center [320, 136] width 8 height 7
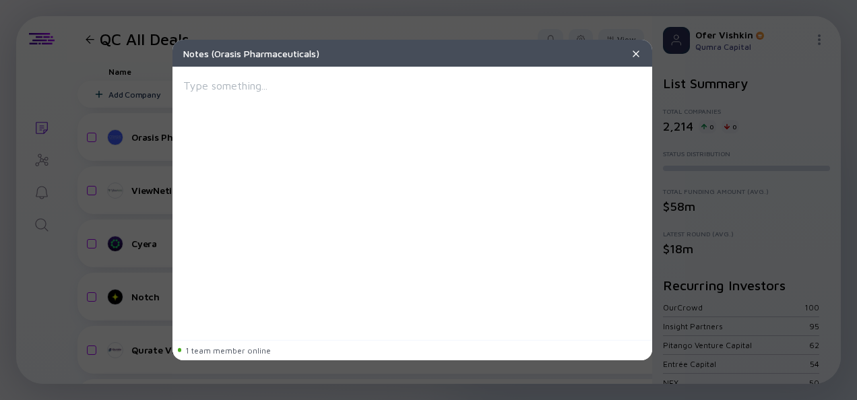
click at [634, 54] on img at bounding box center [635, 53] width 11 height 11
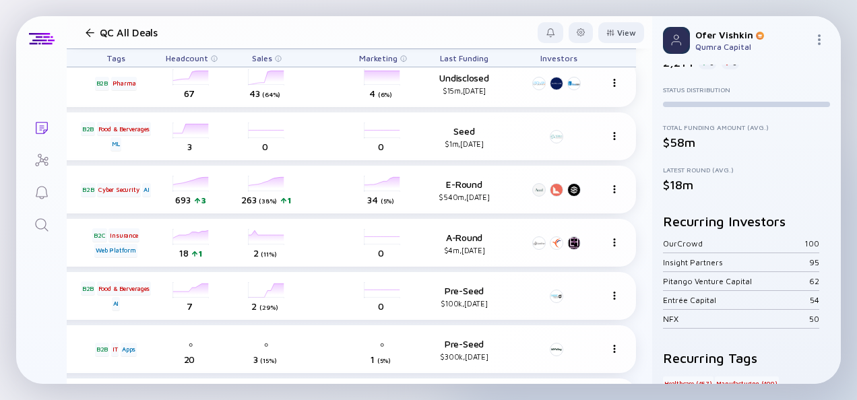
scroll to position [0, 692]
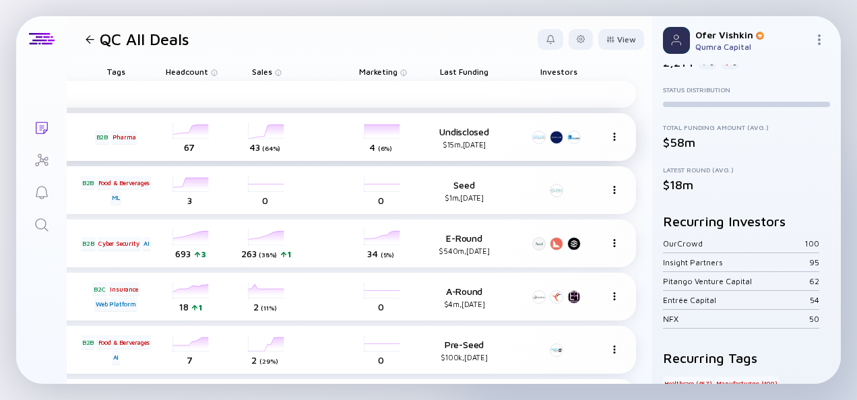
click at [610, 136] on img at bounding box center [614, 137] width 8 height 8
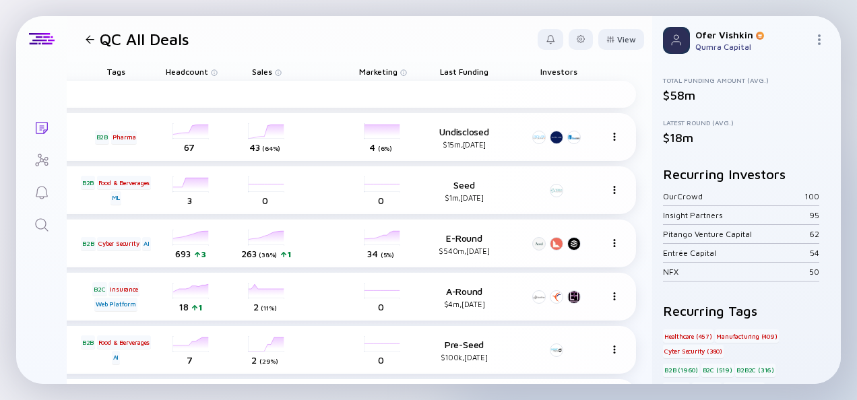
scroll to position [0, 0]
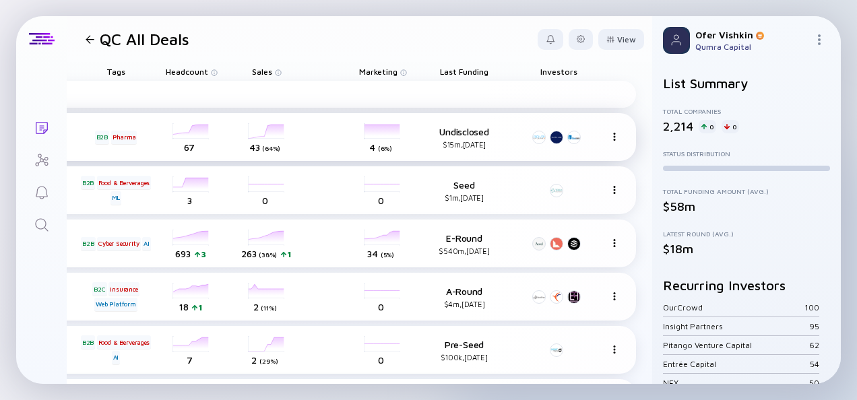
click at [454, 133] on div "Undisclosed $15m, [DATE]" at bounding box center [464, 137] width 88 height 23
click at [448, 67] on span "Last Funding" at bounding box center [464, 72] width 48 height 10
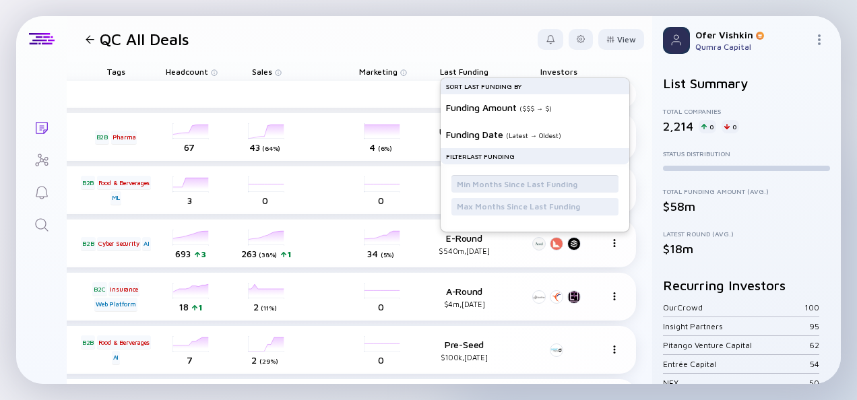
click at [482, 187] on input "text" at bounding box center [535, 183] width 156 height 13
type input "12"
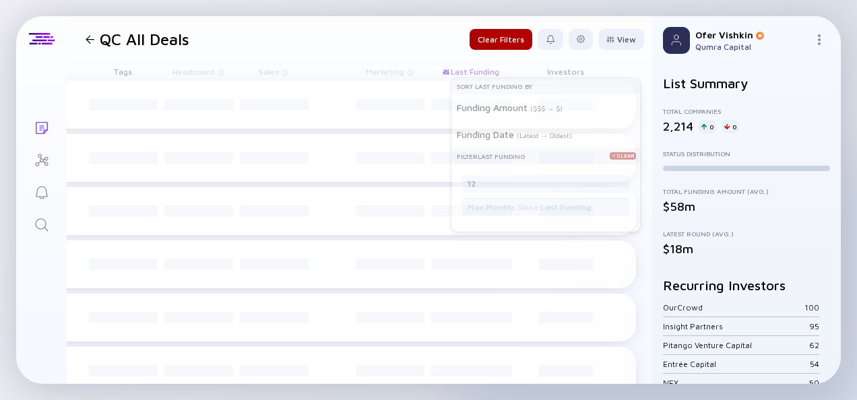
scroll to position [0, 665]
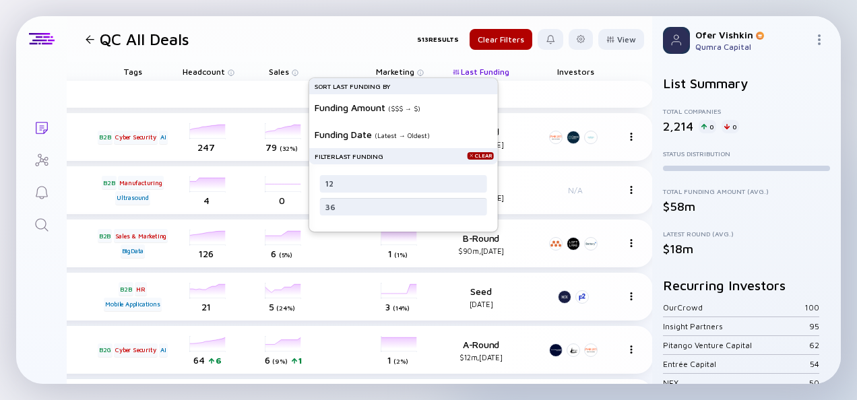
type input "36"
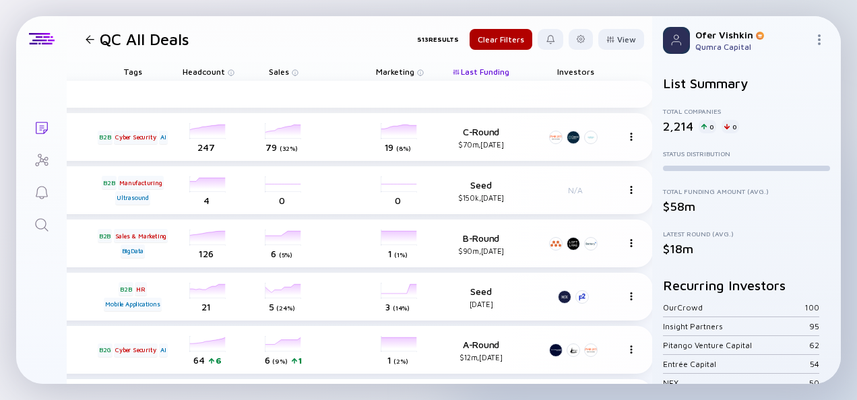
click at [378, 51] on header "QC All Deals 513 Results Clear Filters View" at bounding box center [359, 39] width 585 height 46
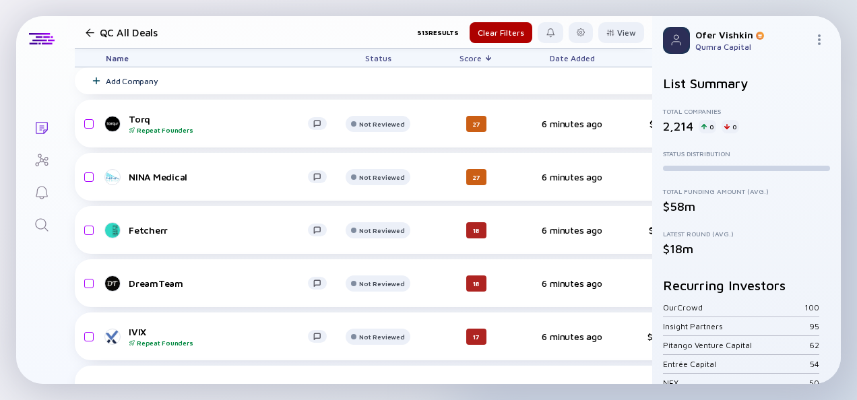
scroll to position [0, 3]
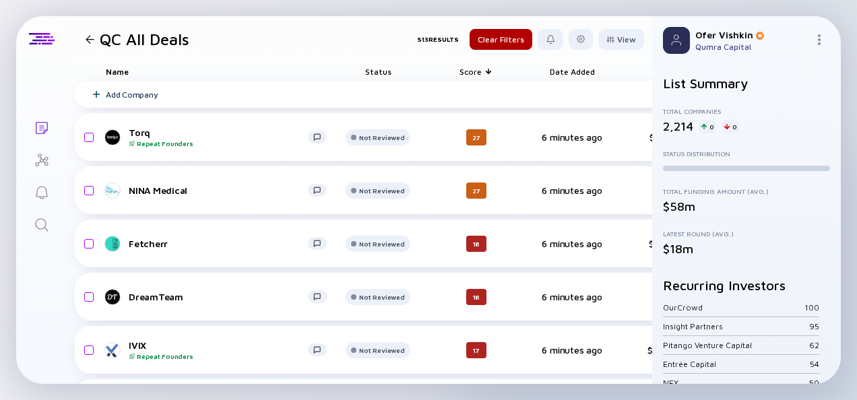
click at [484, 71] on div "Score" at bounding box center [475, 71] width 75 height 19
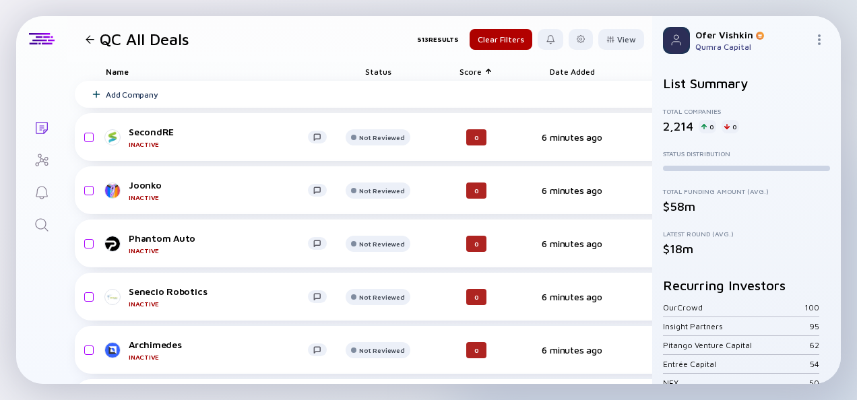
click at [484, 71] on div "Score" at bounding box center [475, 71] width 75 height 19
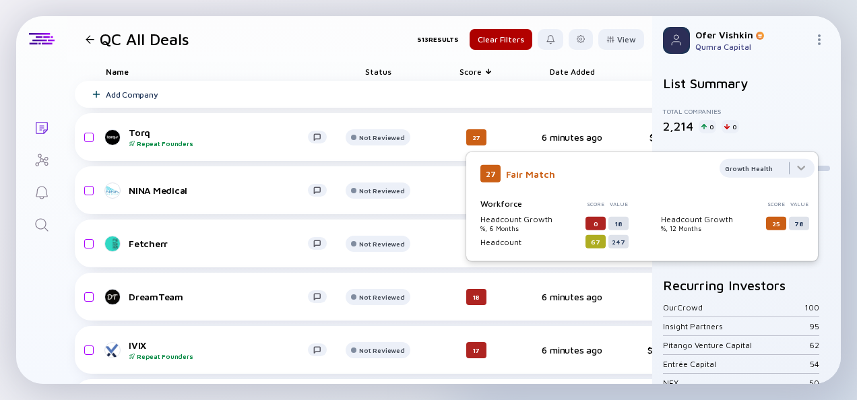
click at [621, 223] on div "18" at bounding box center [618, 222] width 20 height 13
click at [589, 219] on div "0" at bounding box center [595, 222] width 20 height 13
click at [490, 172] on div "27" at bounding box center [490, 174] width 20 height 18
click at [799, 223] on div "78" at bounding box center [799, 222] width 20 height 13
drag, startPoint x: 799, startPoint y: 223, endPoint x: 774, endPoint y: 219, distance: 25.2
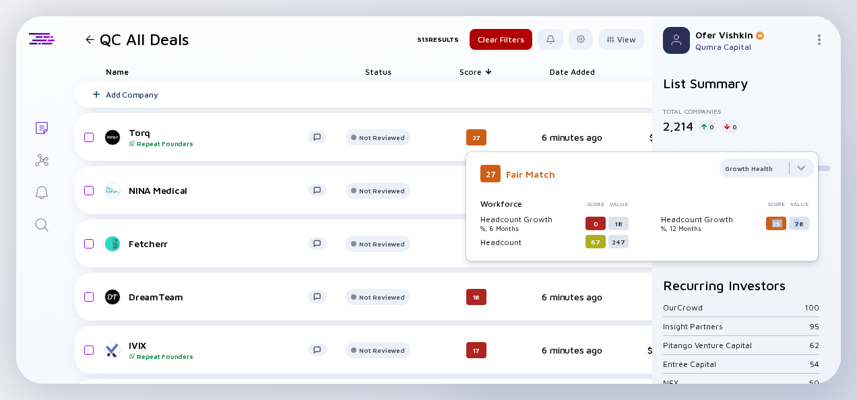
click at [774, 219] on div "Headcount Growth % , 12 Months 25 78" at bounding box center [735, 223] width 148 height 18
click at [774, 219] on div "25" at bounding box center [776, 222] width 20 height 13
drag, startPoint x: 774, startPoint y: 219, endPoint x: 692, endPoint y: 222, distance: 82.2
click at [692, 222] on div "Headcount Growth" at bounding box center [712, 219] width 102 height 10
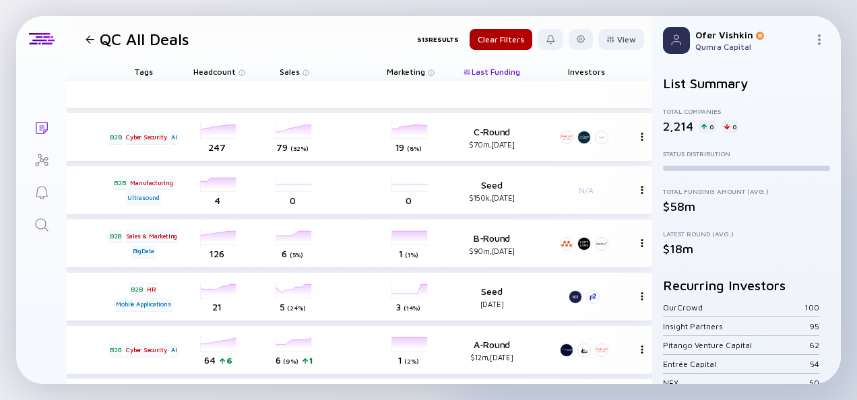
scroll to position [0, 692]
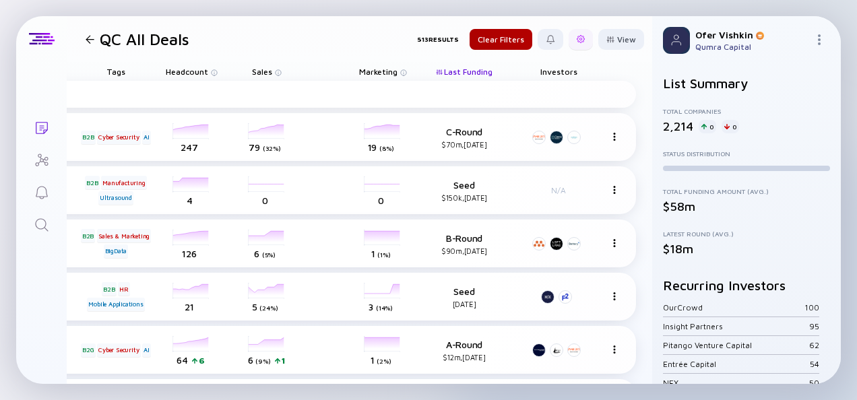
click at [577, 41] on div at bounding box center [581, 39] width 8 height 8
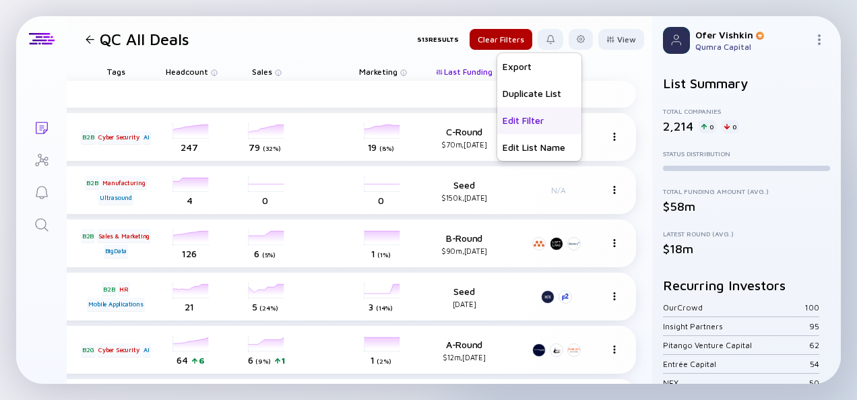
click at [513, 120] on div "Edit Filter" at bounding box center [539, 120] width 84 height 27
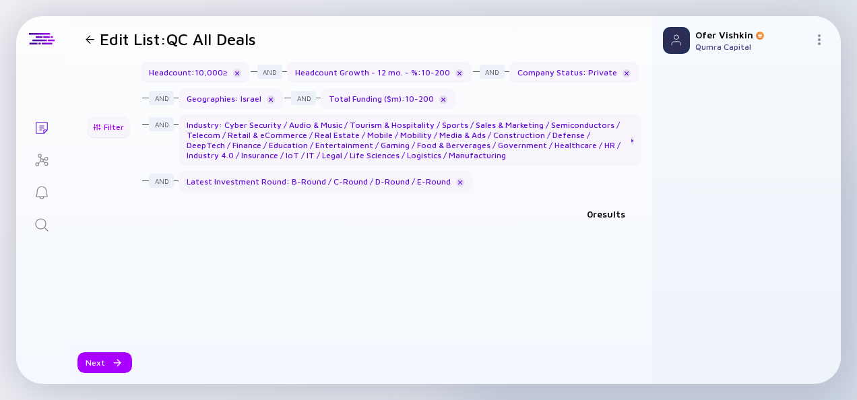
click at [110, 130] on div "Filter" at bounding box center [108, 127] width 47 height 21
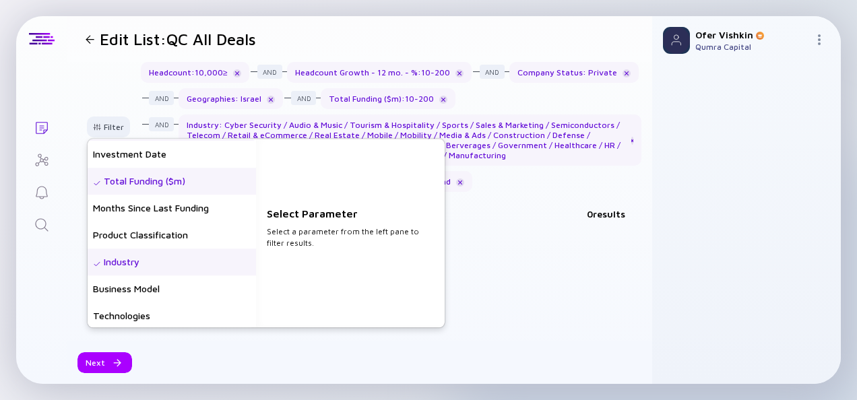
scroll to position [266, 0]
click at [142, 205] on div "Months Since Last Funding" at bounding box center [172, 209] width 168 height 27
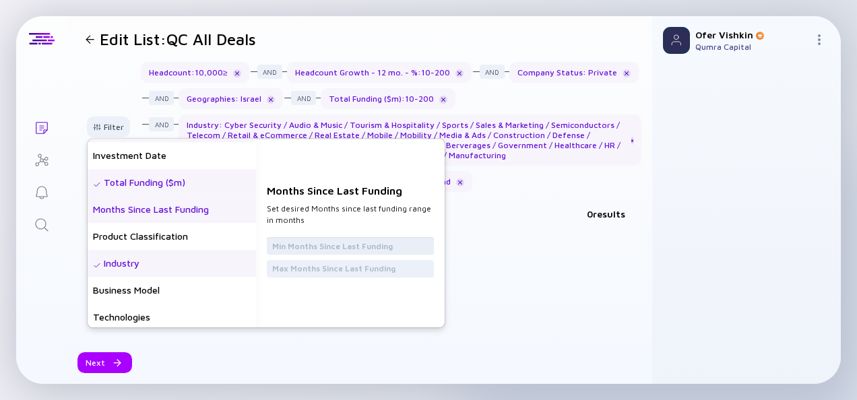
click at [315, 242] on input "text" at bounding box center [350, 245] width 156 height 13
type input "12"
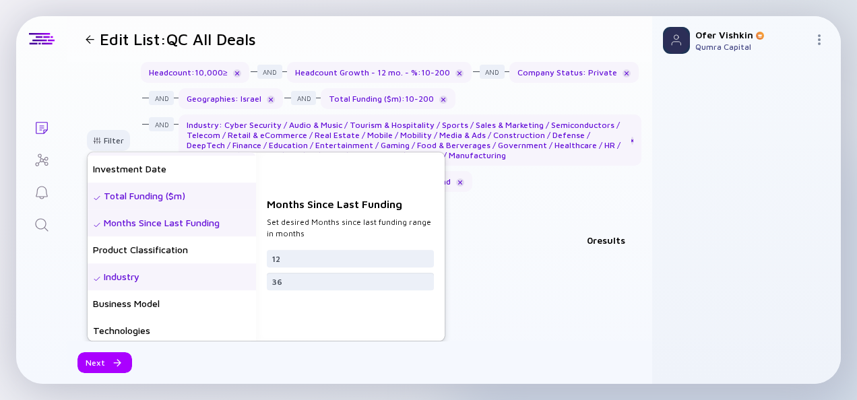
type input "36"
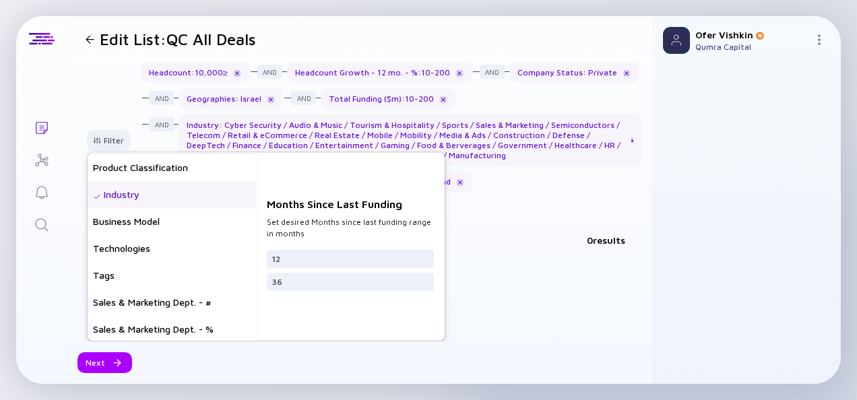
scroll to position [351, 0]
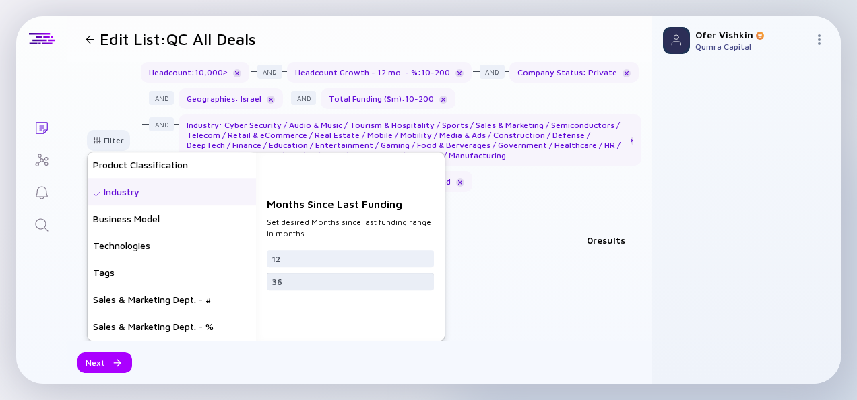
click at [304, 282] on input "36" at bounding box center [350, 281] width 156 height 13
click at [168, 218] on div "Business Model" at bounding box center [172, 218] width 168 height 27
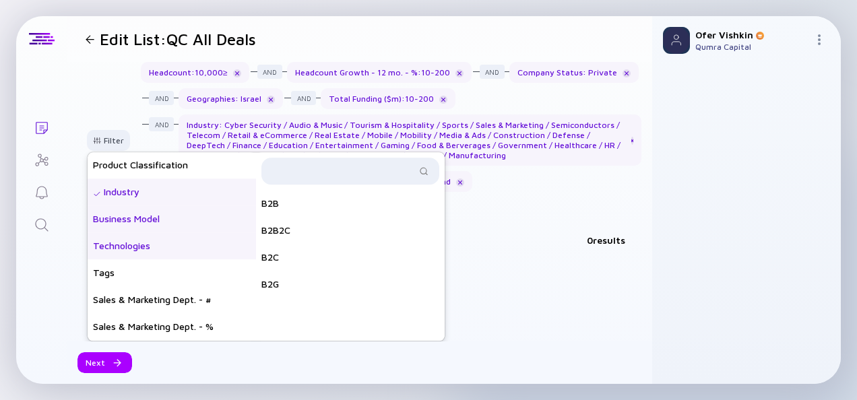
click at [155, 240] on div "Technologies" at bounding box center [172, 245] width 168 height 27
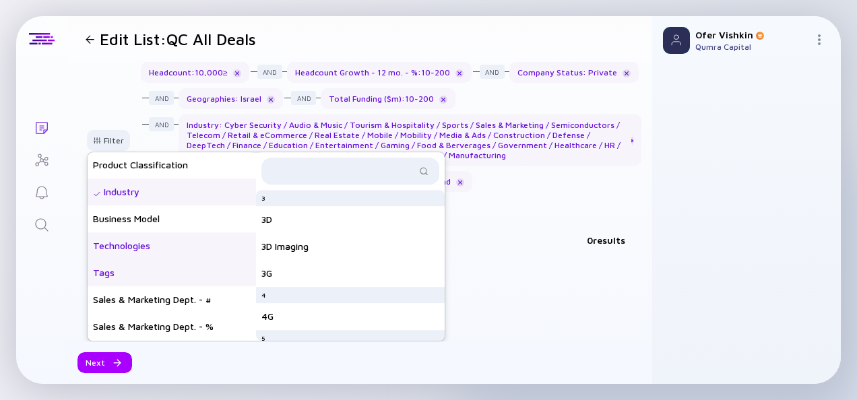
click at [165, 267] on div "Tags" at bounding box center [172, 272] width 168 height 27
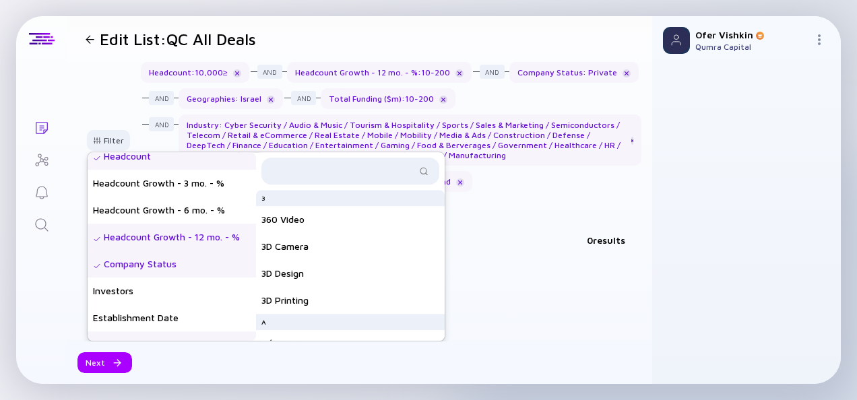
scroll to position [0, 0]
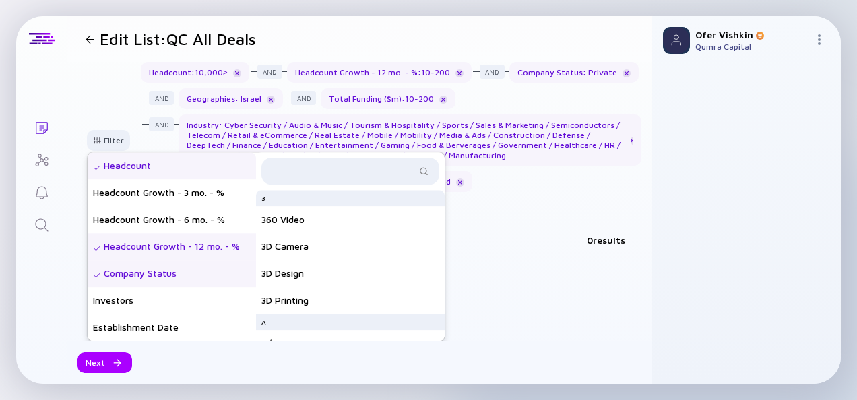
click at [172, 244] on div "Headcount Growth - 12 mo. - %" at bounding box center [172, 246] width 168 height 27
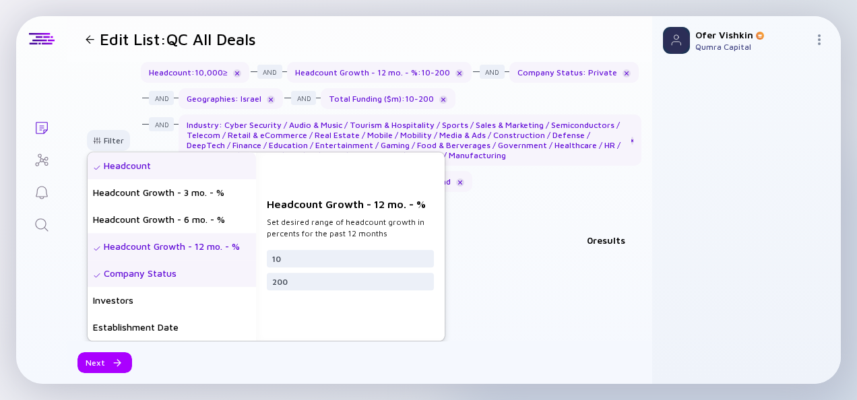
click at [504, 187] on div "Headcount : 10,000 ≥ Headcount Growth - 12 mo. - % : 10 - 200 Company Status : …" at bounding box center [391, 140] width 500 height 156
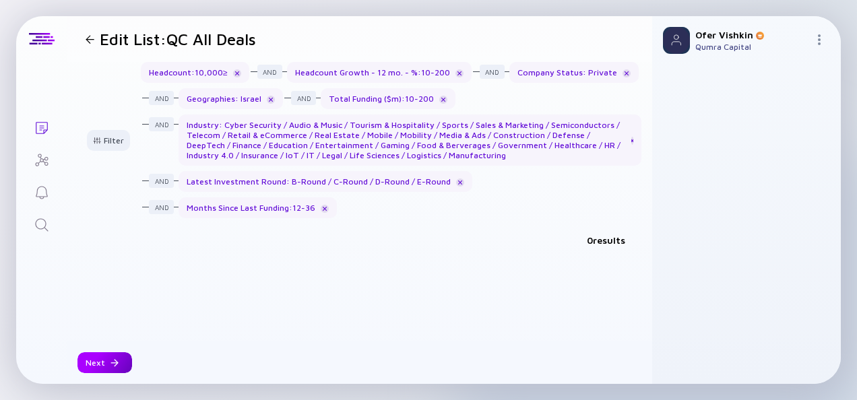
click at [119, 359] on div "Next" at bounding box center [104, 362] width 55 height 21
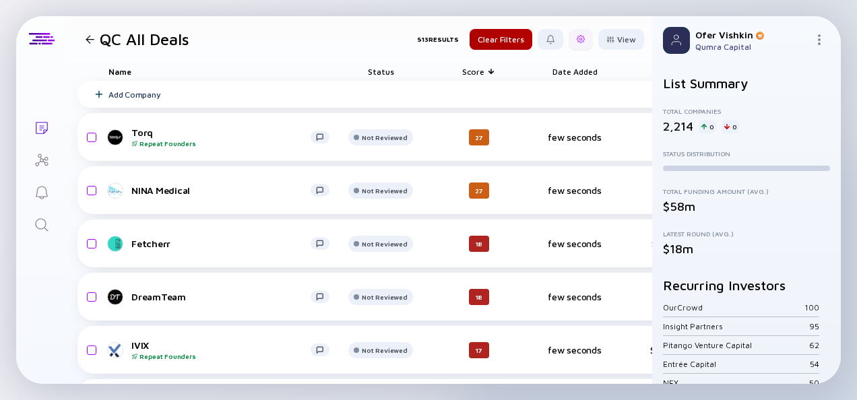
click at [568, 38] on div at bounding box center [580, 39] width 24 height 21
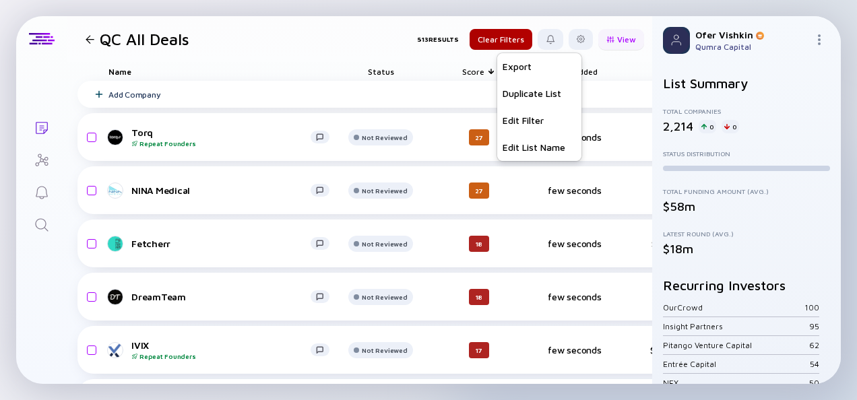
click at [607, 40] on div "View" at bounding box center [621, 39] width 46 height 21
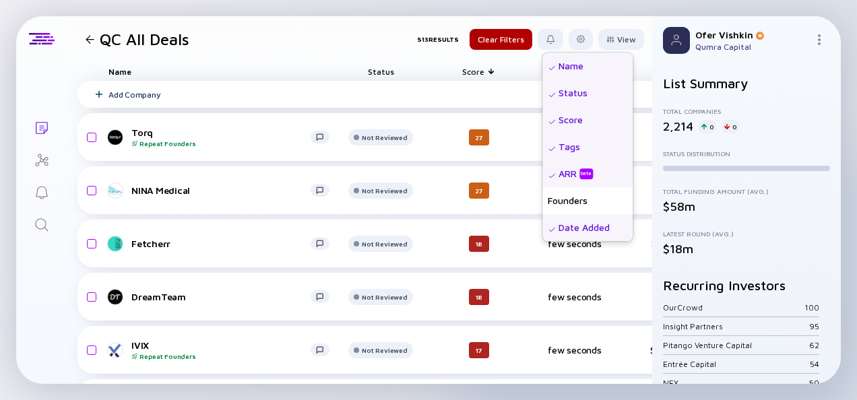
click at [640, 83] on div "Add Company" at bounding box center [697, 94] width 1241 height 27
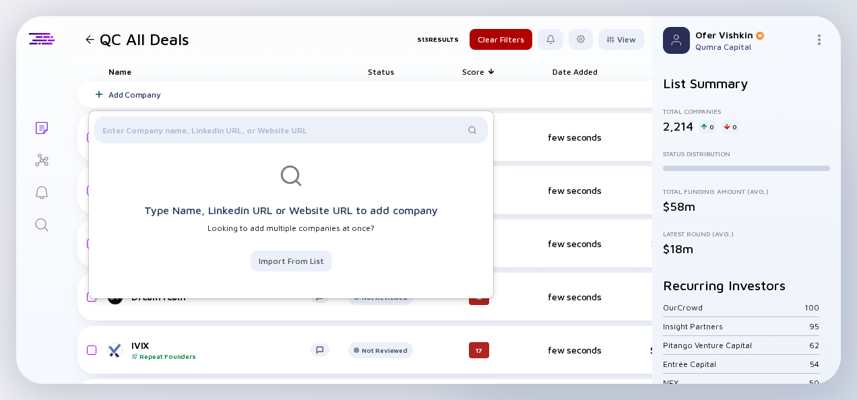
click at [271, 11] on div "Updating List... Lists QC All Deals 513 Results Clear Filters View Name Status …" at bounding box center [428, 200] width 857 height 400
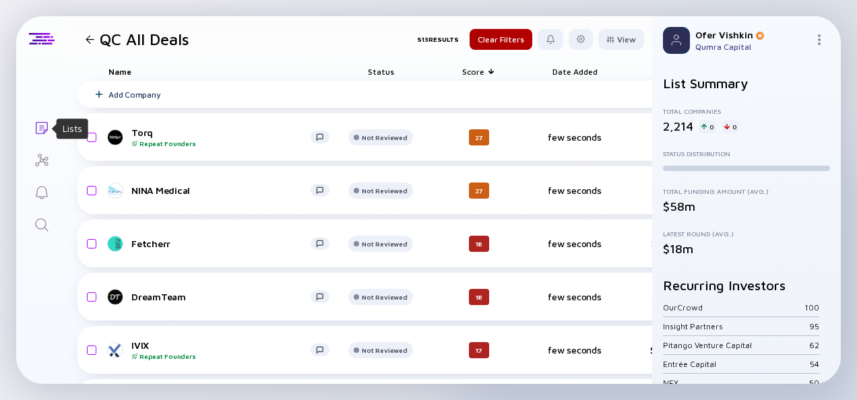
click at [41, 122] on icon "Lists" at bounding box center [42, 128] width 12 height 12
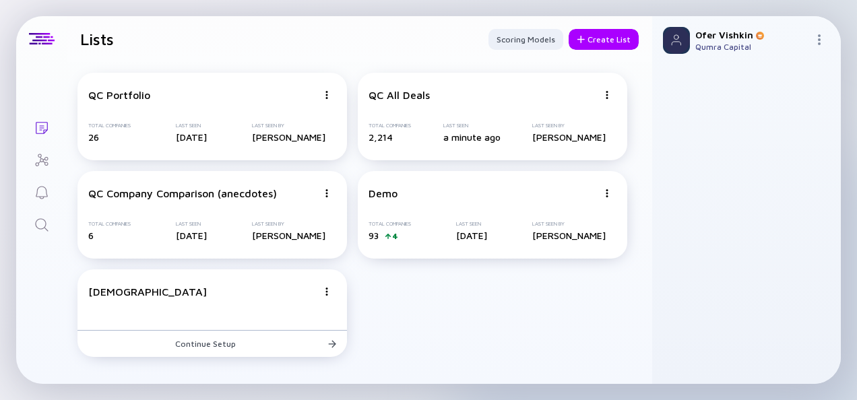
click at [721, 48] on div "Qumra Capital" at bounding box center [751, 47] width 113 height 10
click at [496, 140] on div "a minute ago" at bounding box center [471, 136] width 57 height 11
